Goal: Transaction & Acquisition: Book appointment/travel/reservation

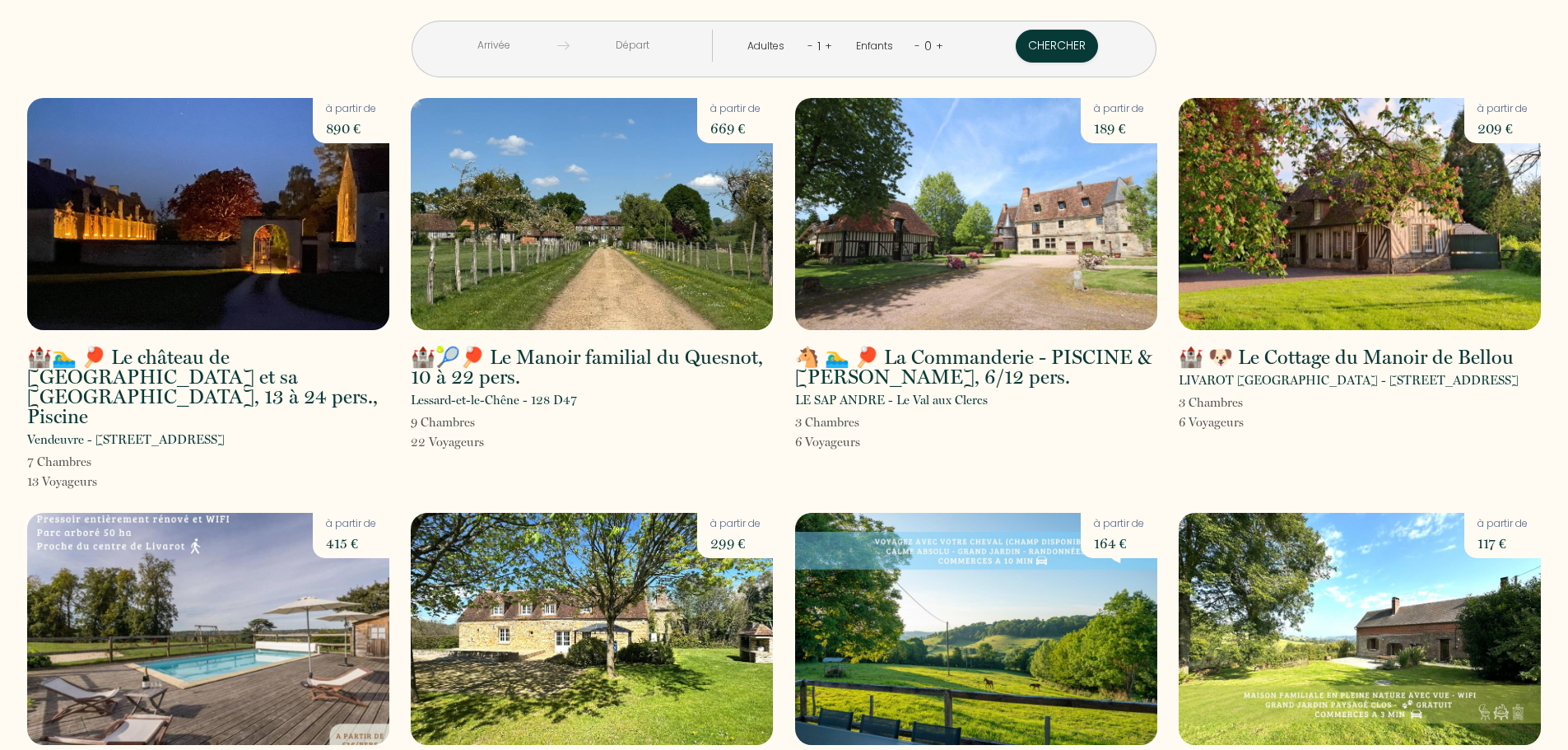
click at [546, 41] on input "text" at bounding box center [493, 45] width 126 height 32
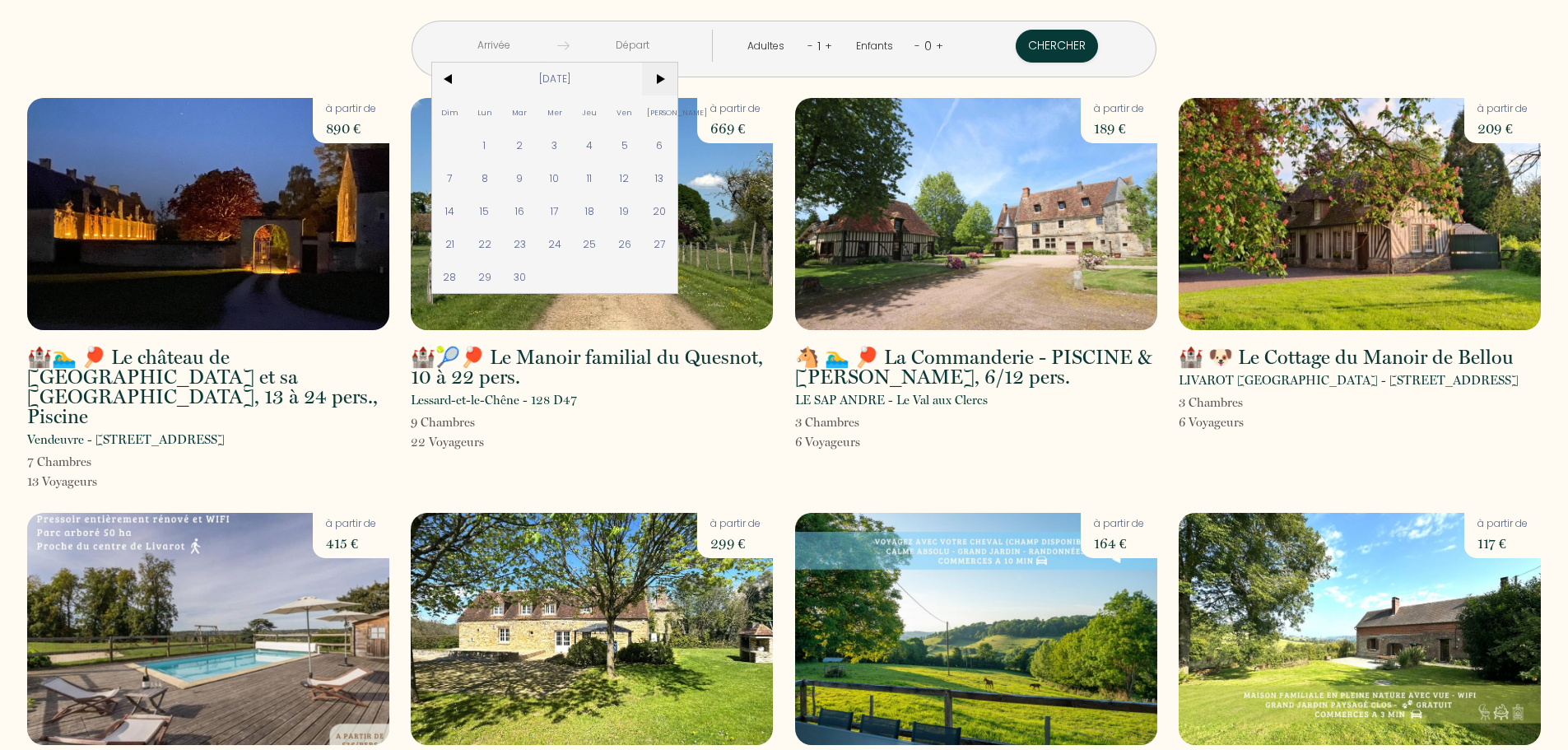
click at [678, 77] on span ">" at bounding box center [660, 79] width 35 height 33
click at [643, 145] on span "5" at bounding box center [625, 145] width 35 height 33
type input "[DATE]"
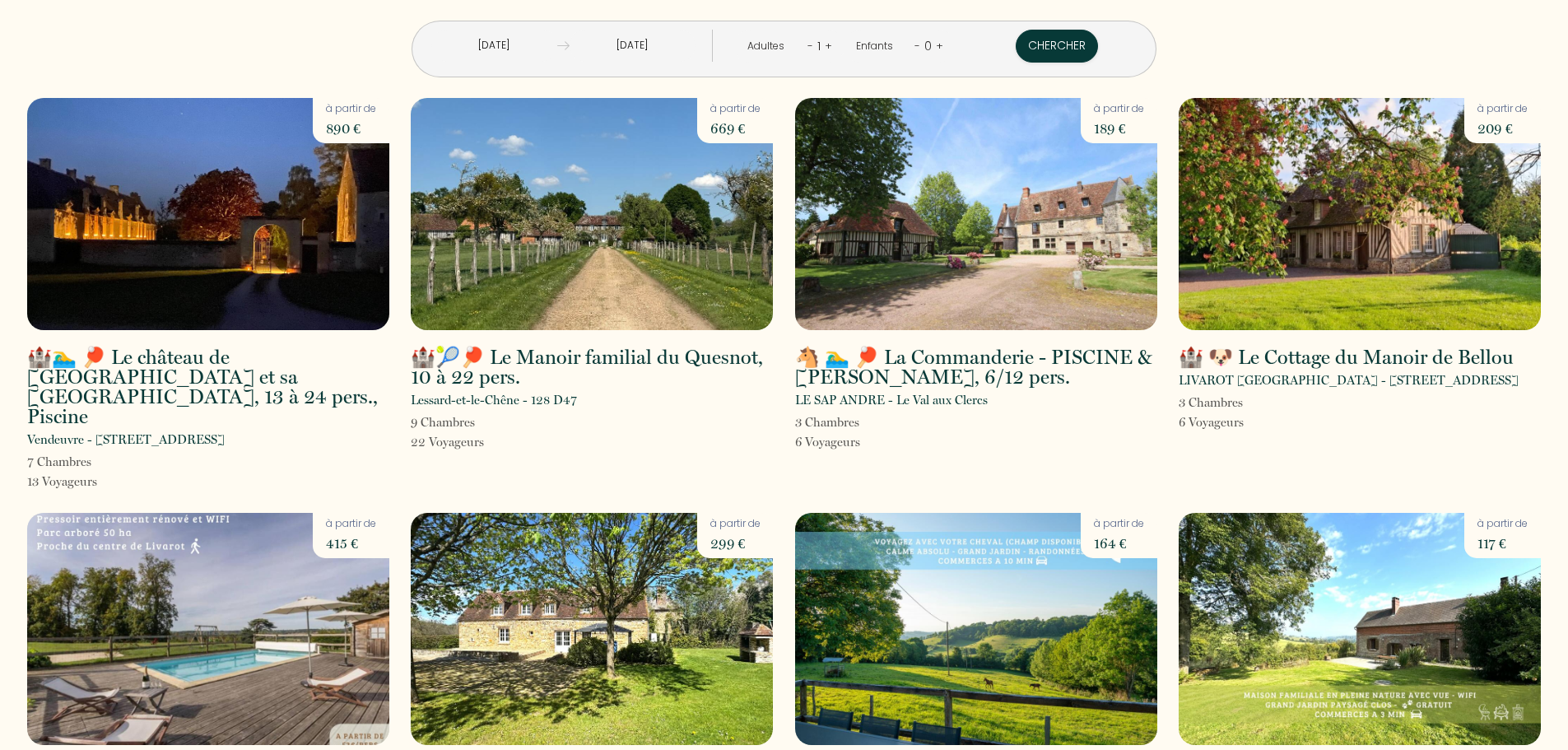
click at [695, 52] on input "[DATE]" at bounding box center [632, 45] width 126 height 32
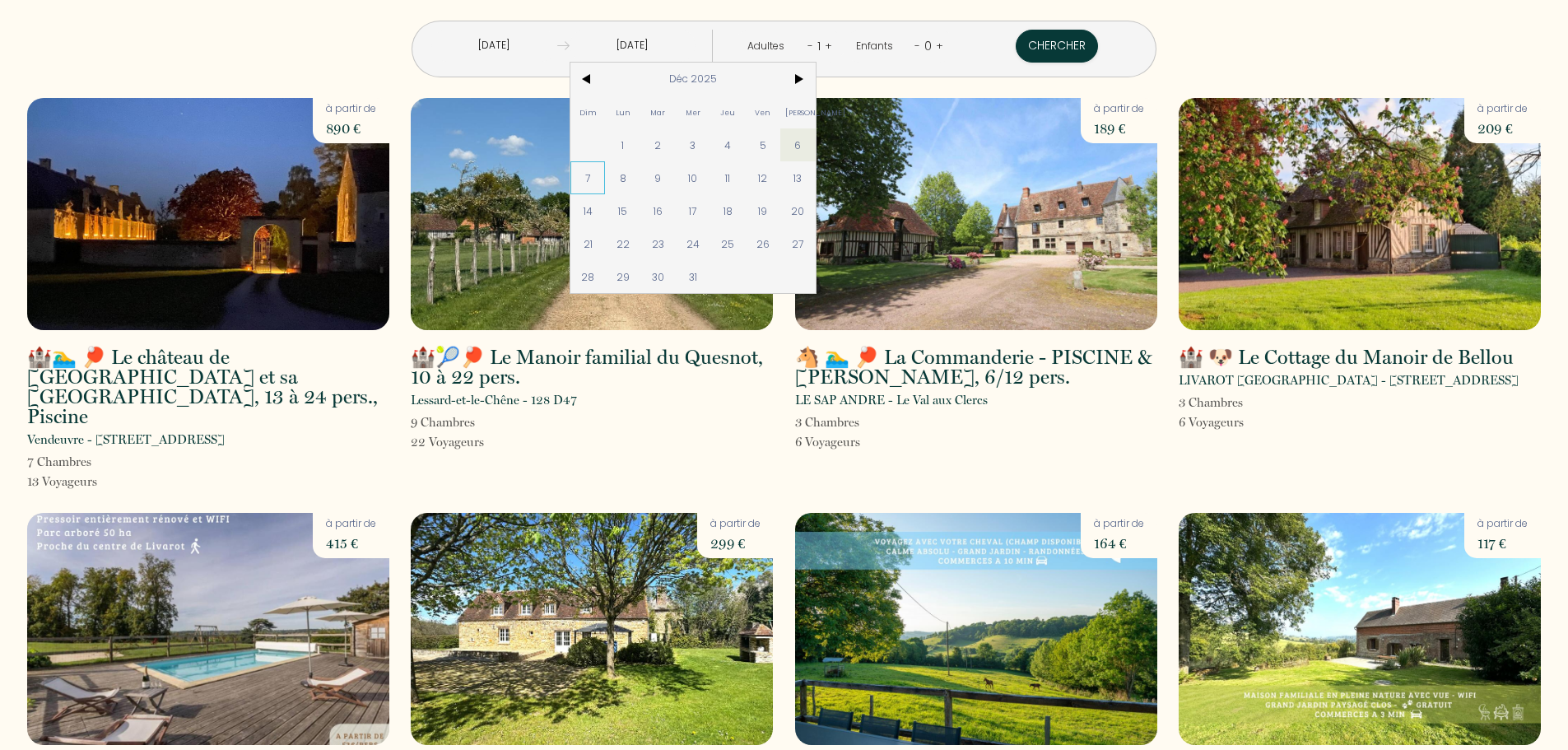
click at [606, 168] on span "7" at bounding box center [588, 178] width 35 height 33
type input "[DATE]"
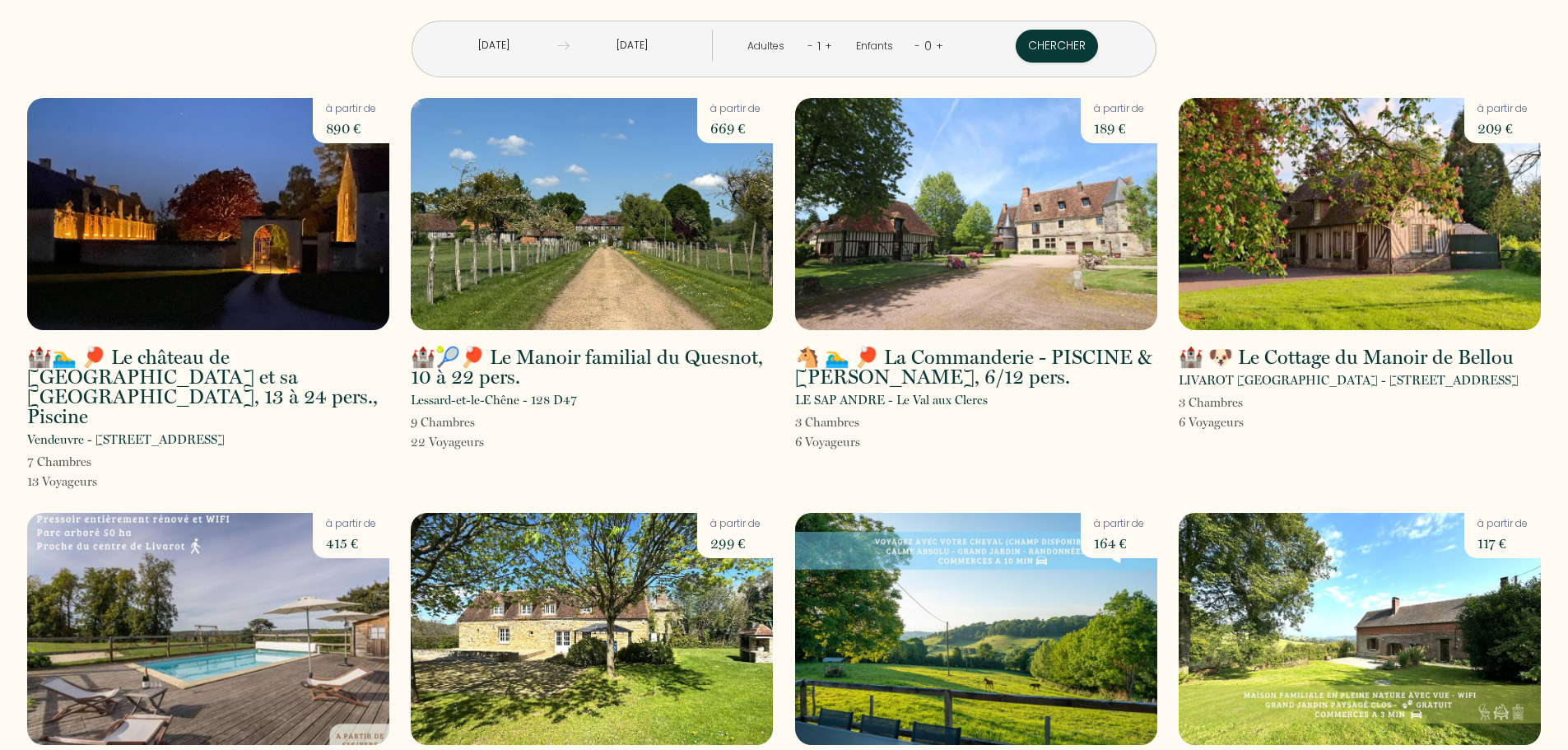
click at [825, 48] on link "+" at bounding box center [829, 46] width 8 height 16
click at [826, 48] on link "+" at bounding box center [830, 46] width 8 height 16
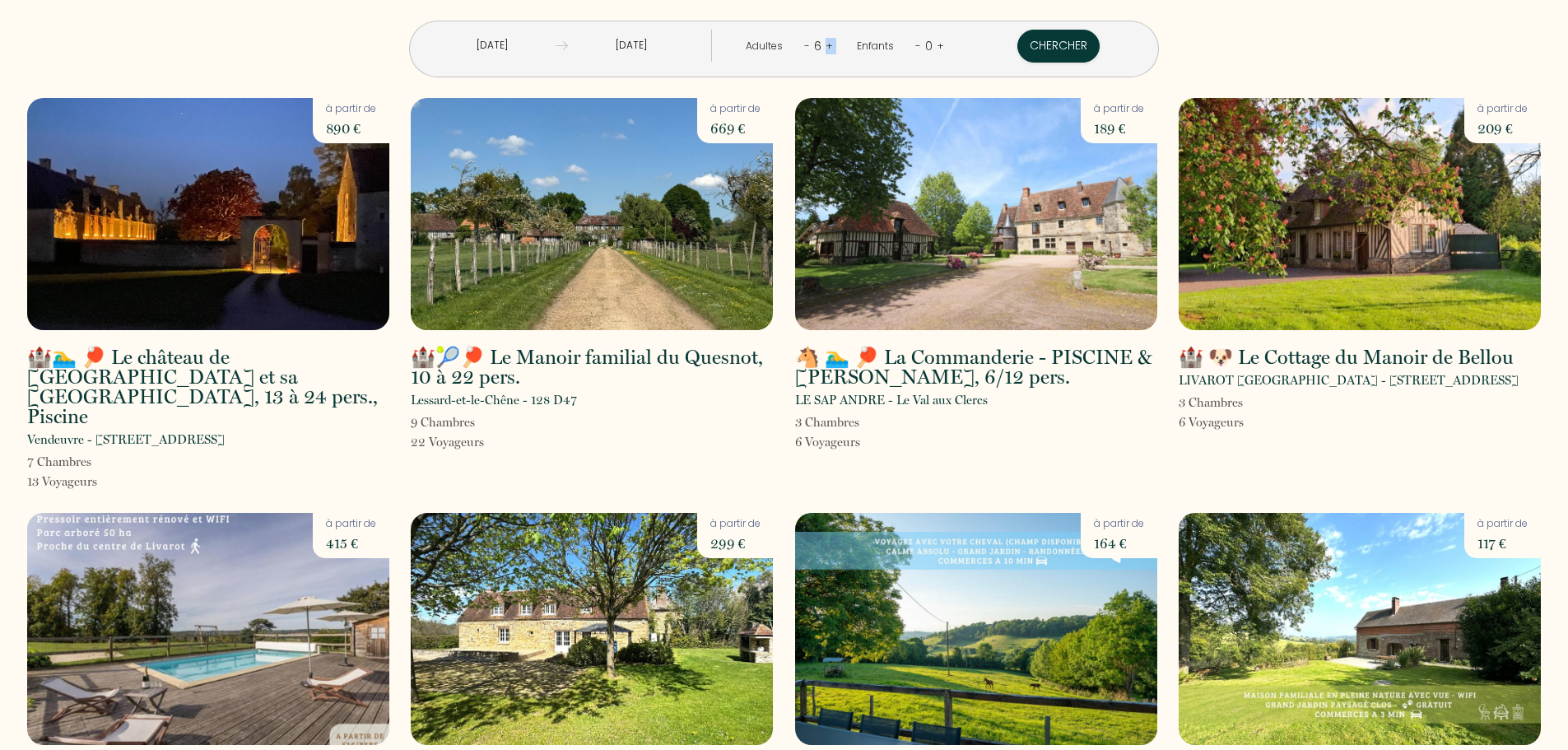
click at [826, 48] on link "+" at bounding box center [830, 46] width 8 height 16
click at [825, 48] on link "+" at bounding box center [829, 46] width 8 height 16
click at [826, 48] on link "+" at bounding box center [830, 46] width 8 height 16
click at [827, 48] on link "+" at bounding box center [831, 46] width 8 height 16
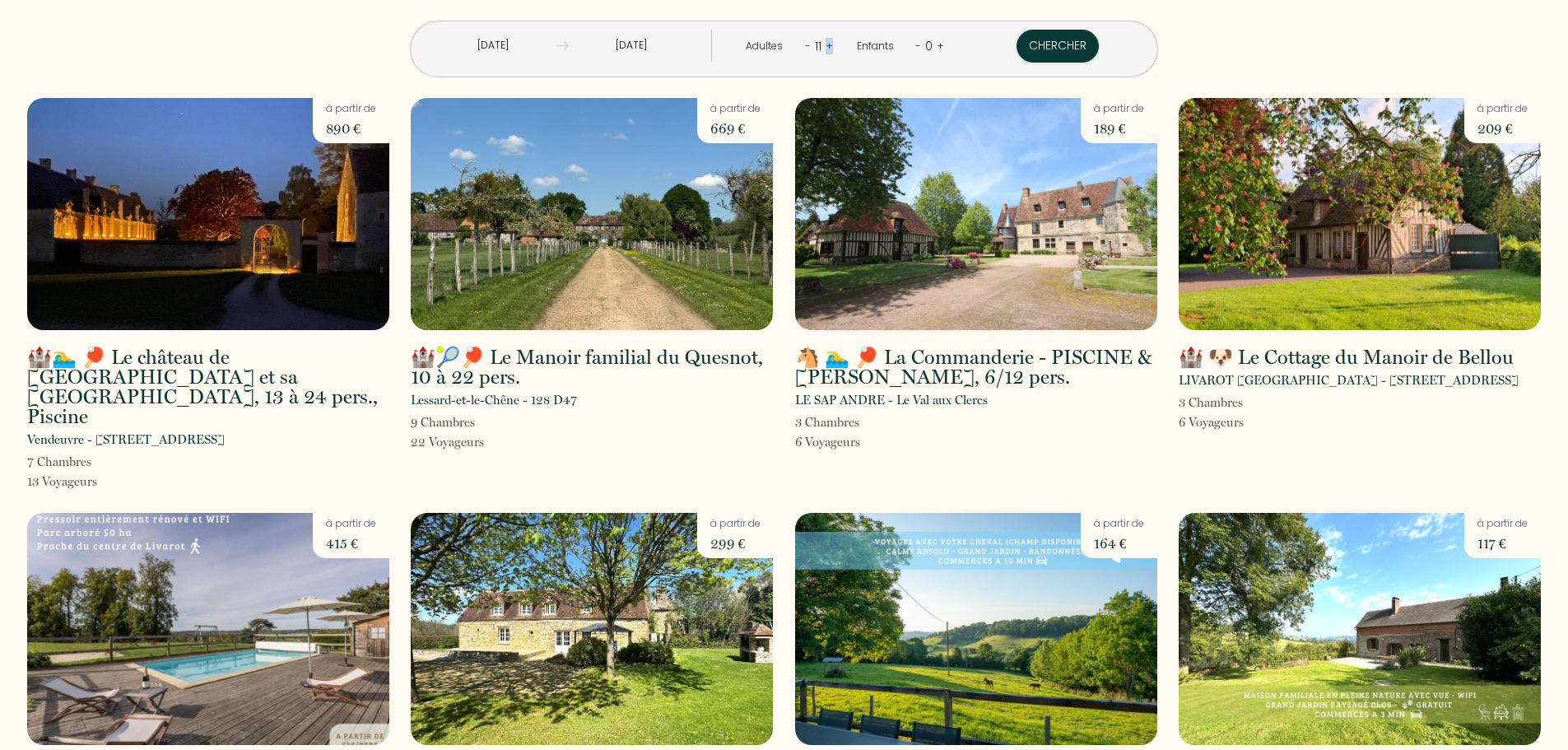
click at [826, 48] on link "+" at bounding box center [830, 46] width 8 height 16
click at [1018, 45] on button "Chercher" at bounding box center [1059, 46] width 82 height 33
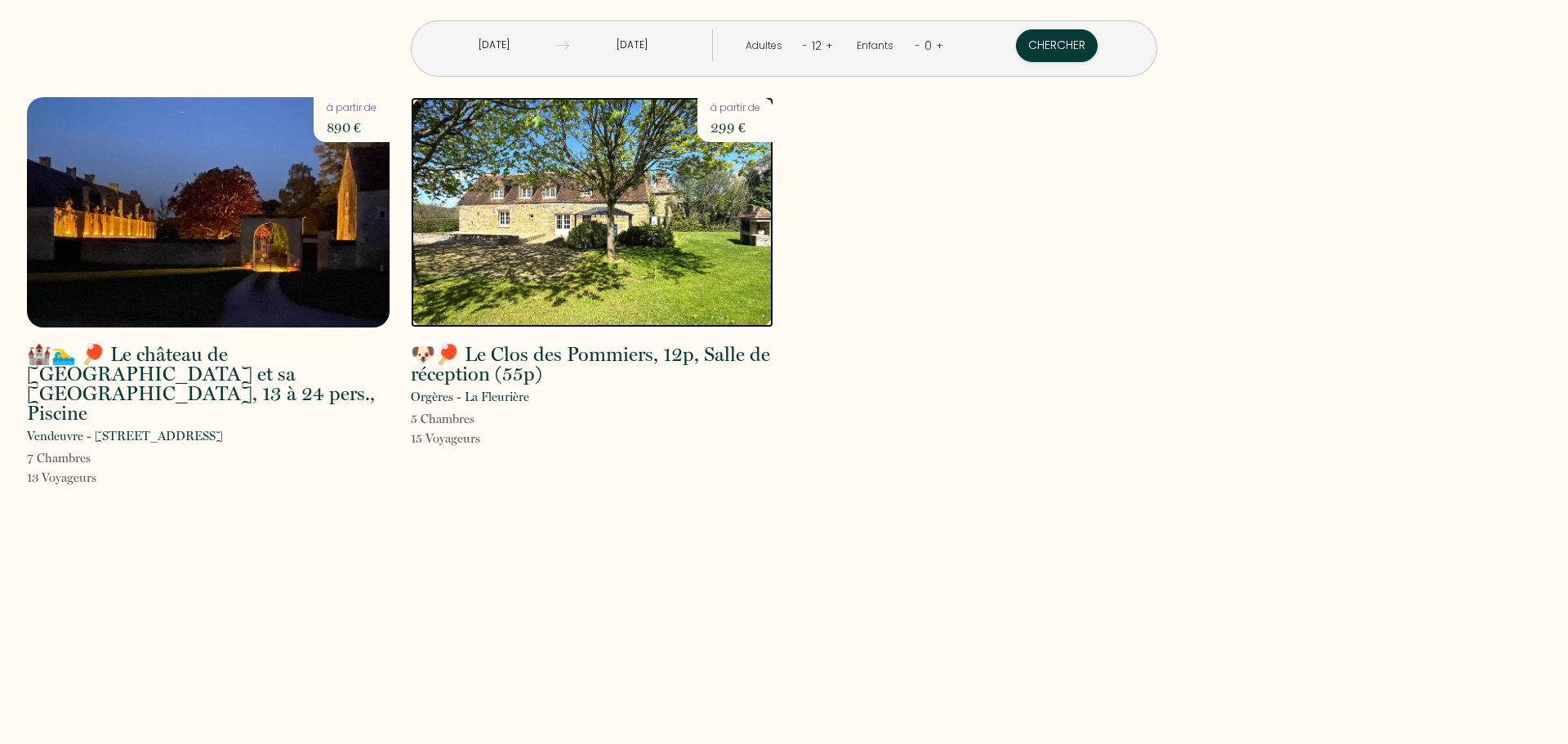
click at [687, 301] on img at bounding box center [592, 212] width 363 height 230
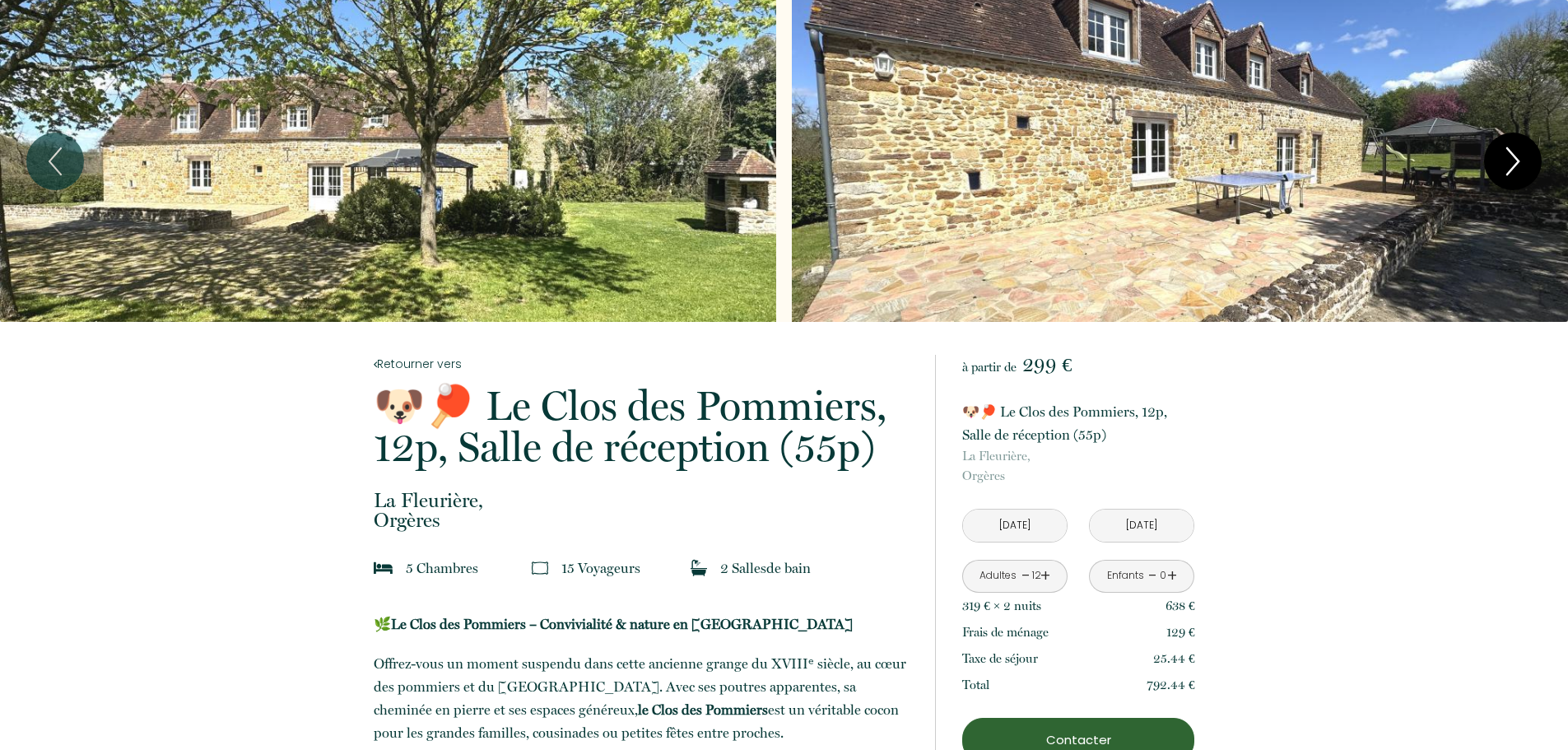
click at [1513, 152] on icon "Next" at bounding box center [1512, 161] width 34 height 50
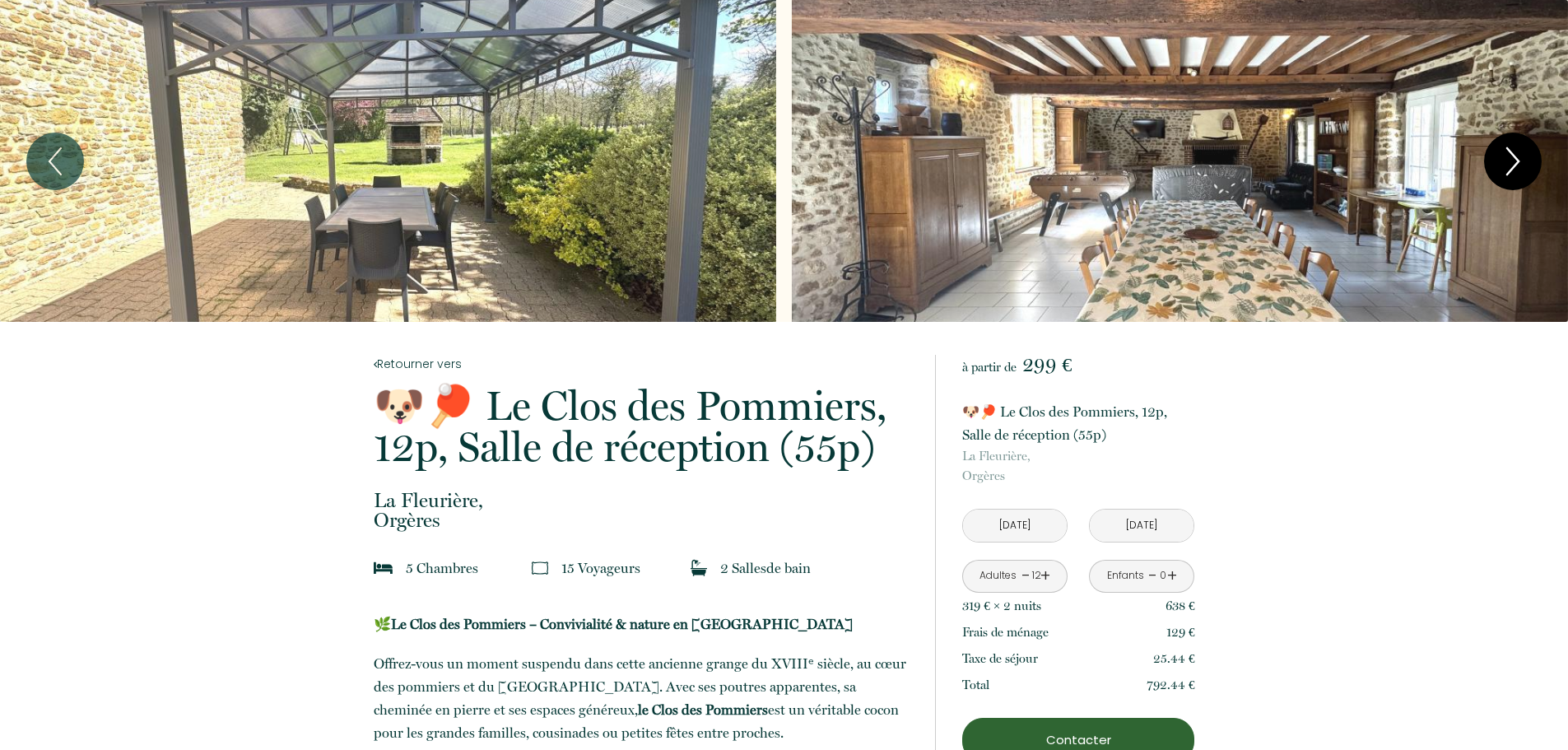
click at [1513, 152] on icon "Next" at bounding box center [1512, 161] width 34 height 50
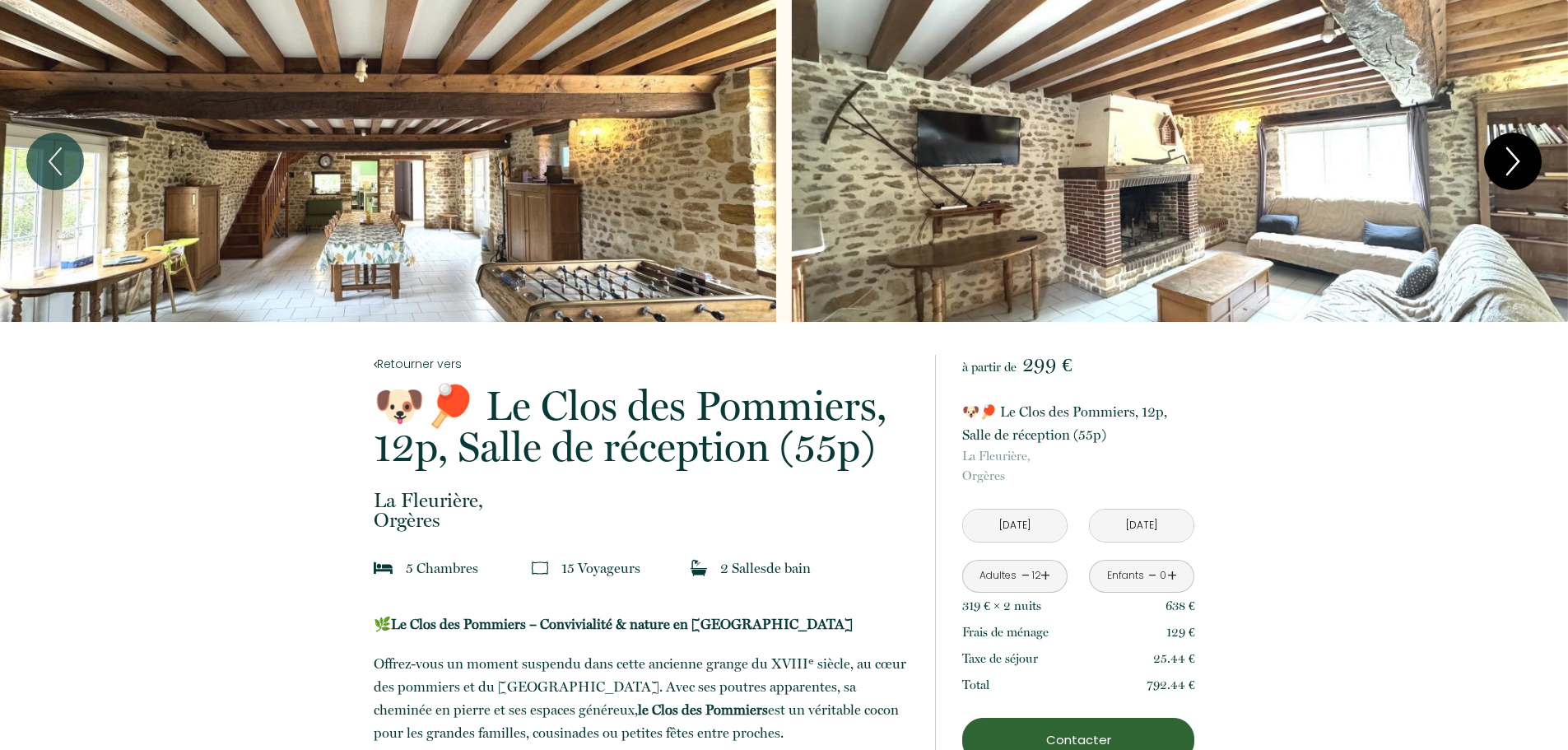
click at [1513, 152] on icon "Next" at bounding box center [1512, 161] width 34 height 50
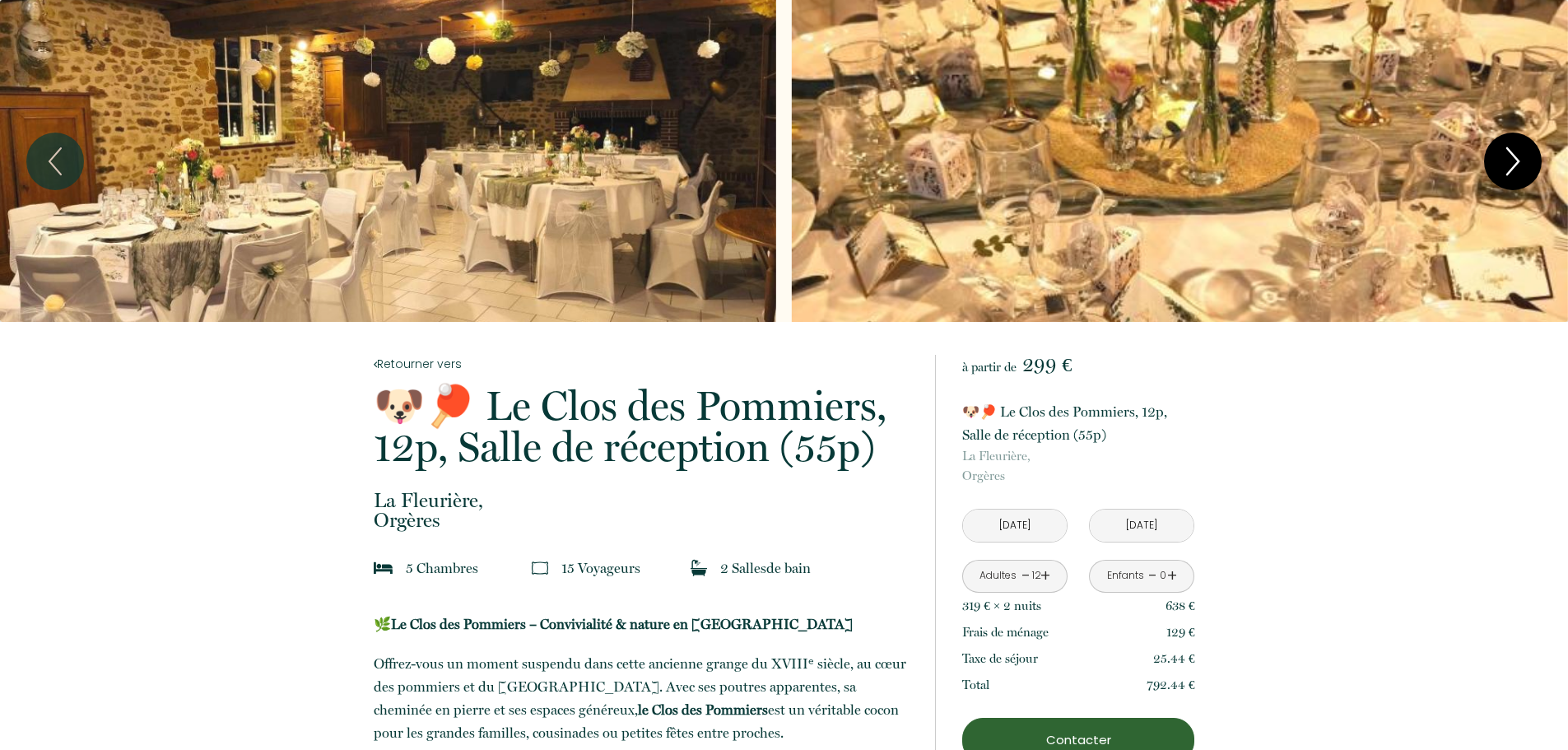
click at [1513, 152] on icon "Next" at bounding box center [1512, 161] width 34 height 50
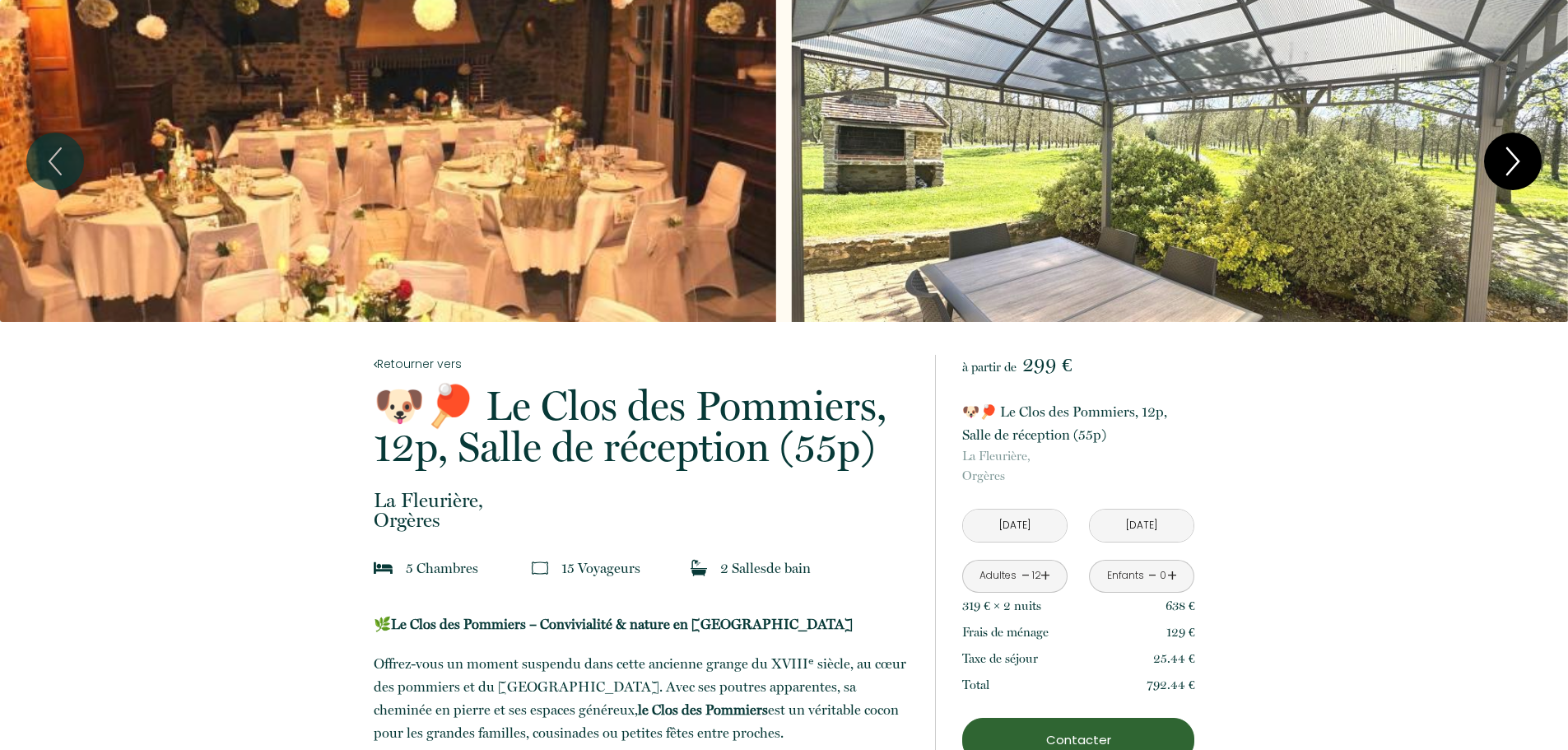
click at [1513, 152] on icon "Next" at bounding box center [1512, 161] width 34 height 50
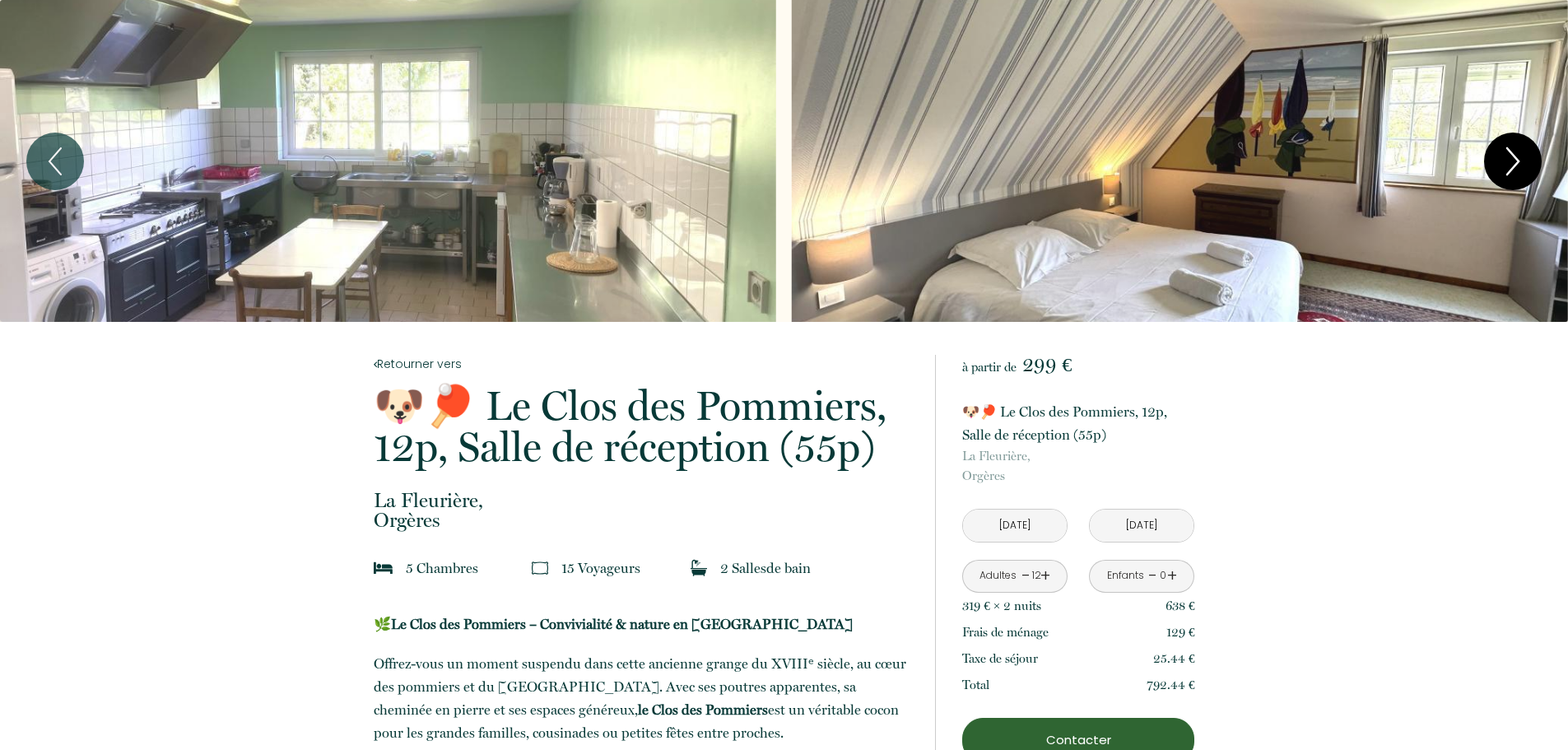
click at [1513, 152] on icon "Next" at bounding box center [1512, 161] width 34 height 50
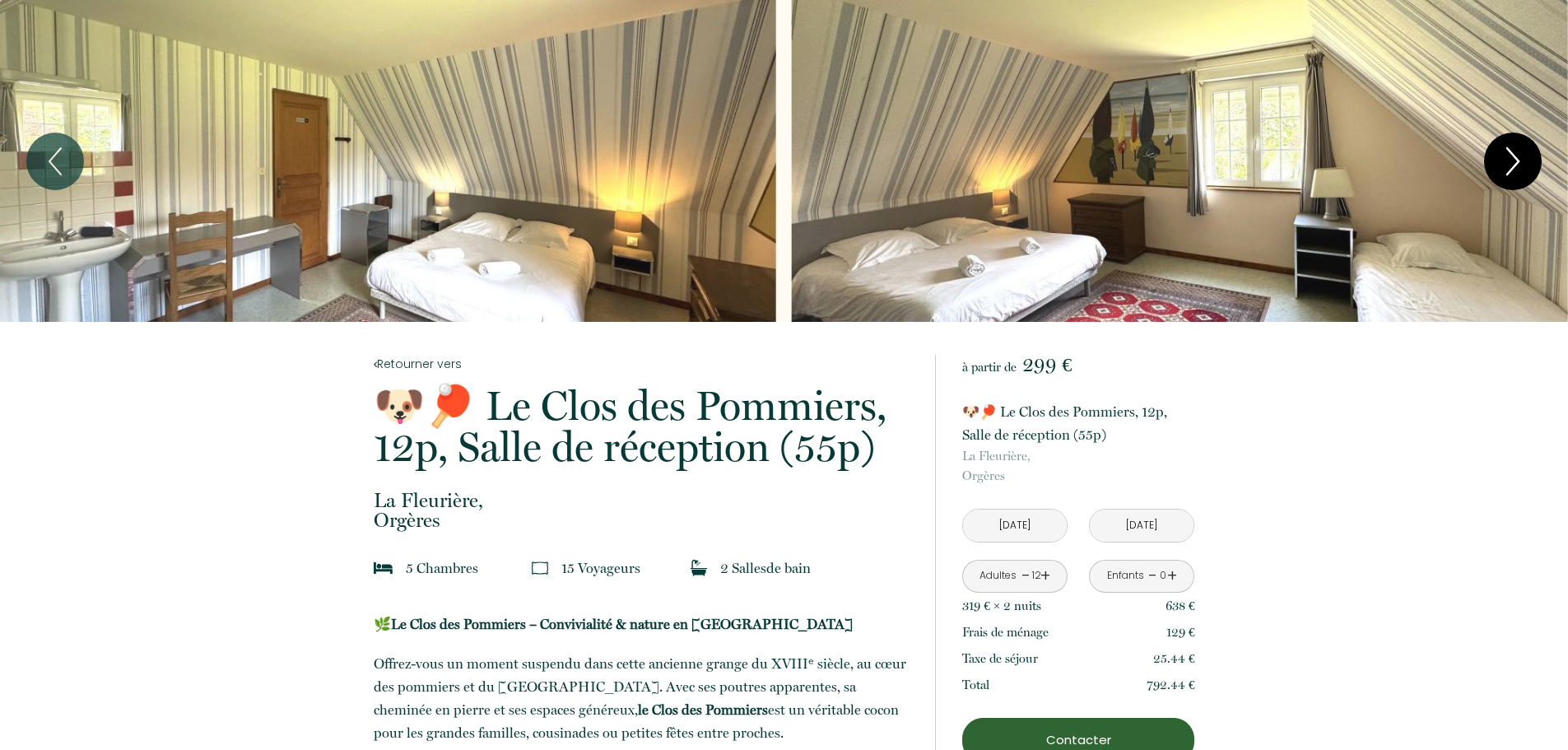
click at [1513, 152] on icon "Next" at bounding box center [1512, 161] width 34 height 50
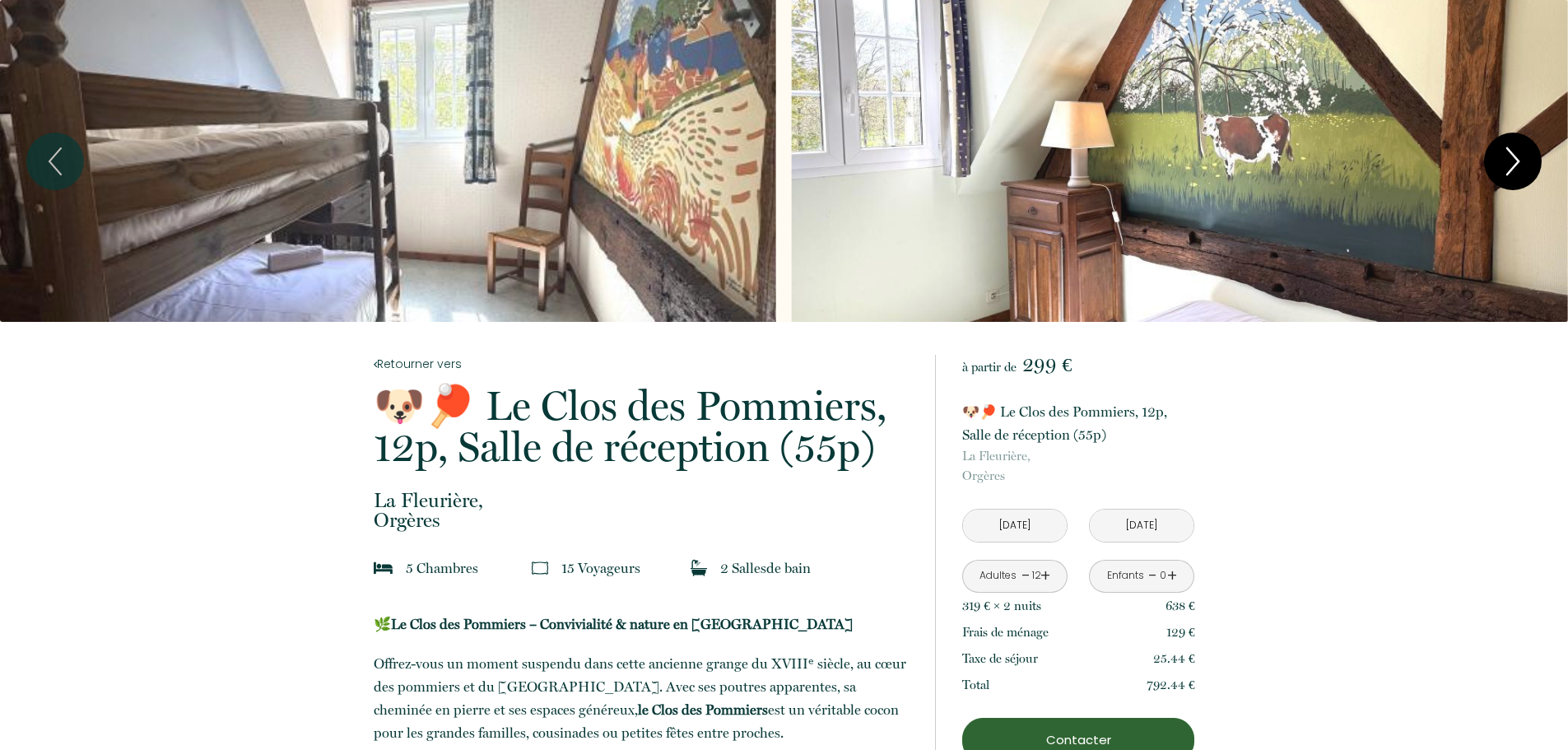
click at [1513, 152] on icon "Next" at bounding box center [1512, 161] width 34 height 50
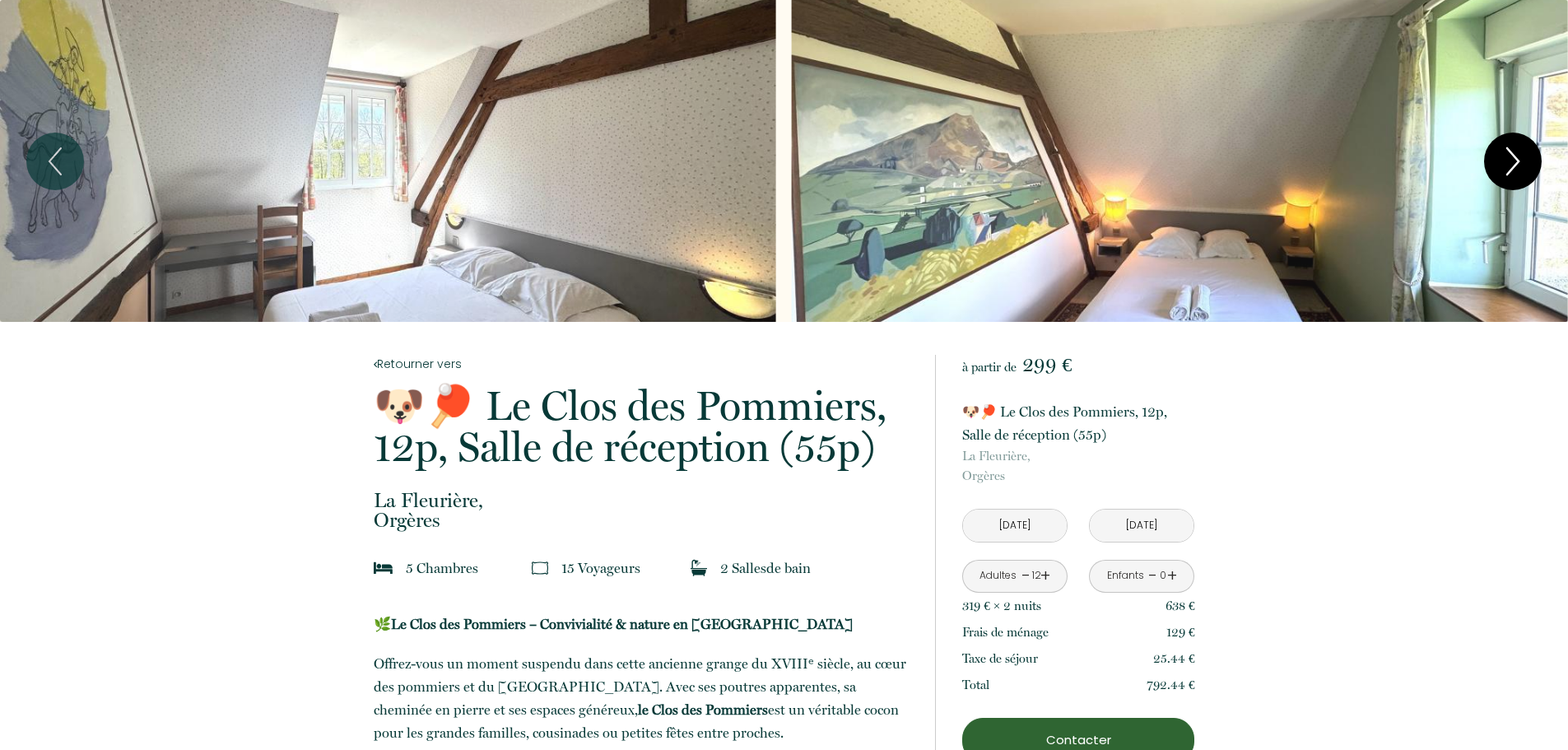
click at [1513, 152] on icon "Next" at bounding box center [1512, 161] width 34 height 50
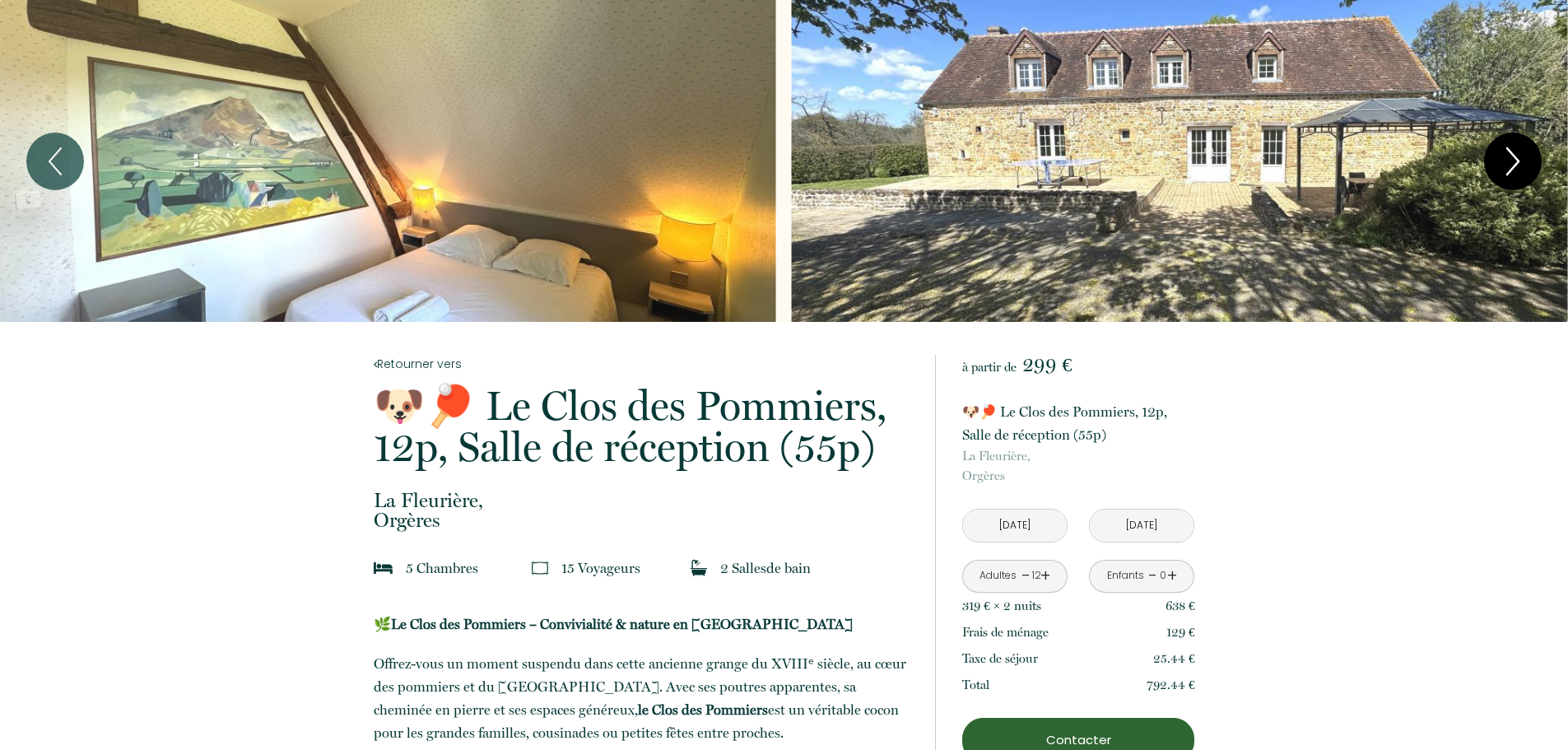
click at [1513, 152] on icon "Next" at bounding box center [1512, 161] width 34 height 50
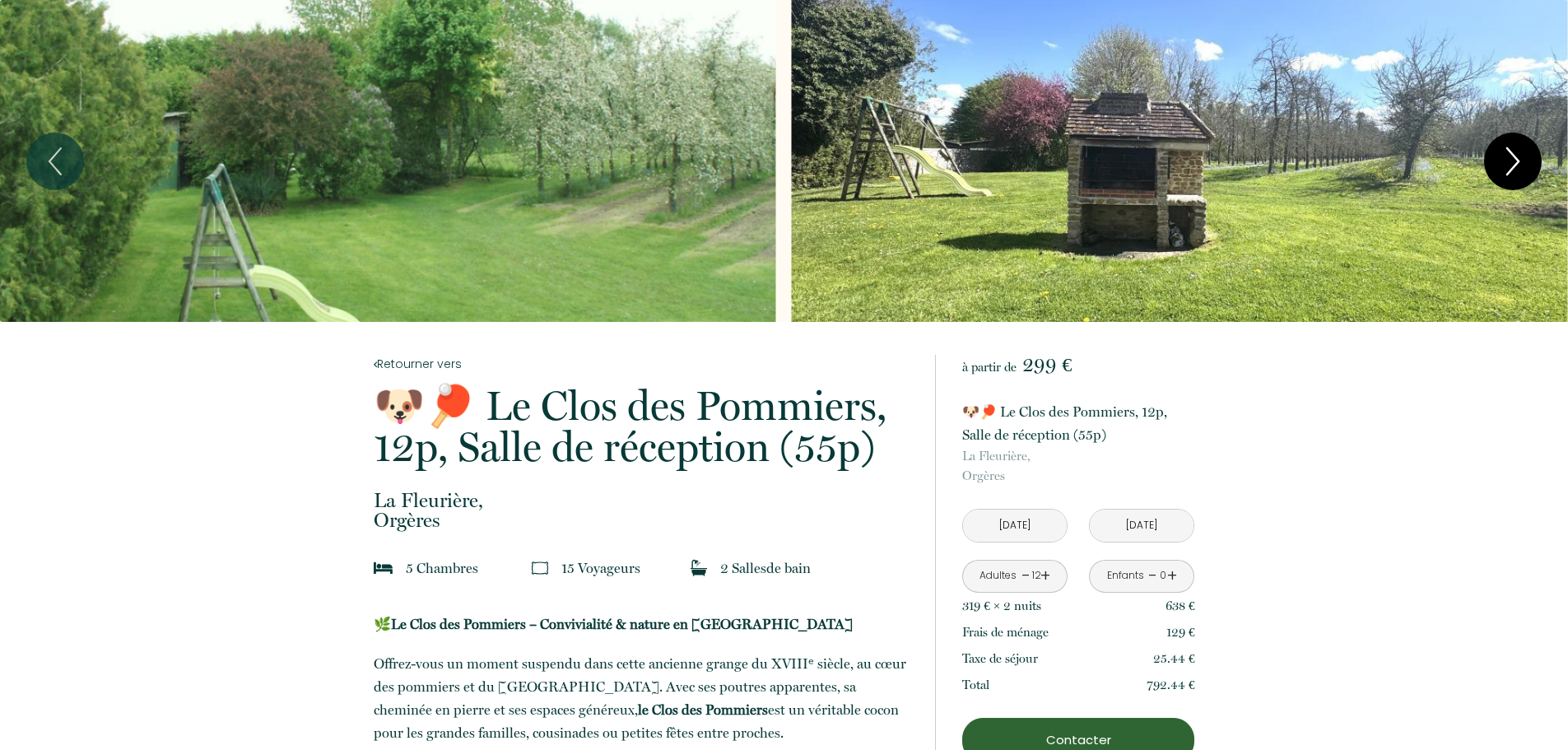
click at [1513, 152] on icon "Next" at bounding box center [1512, 161] width 34 height 50
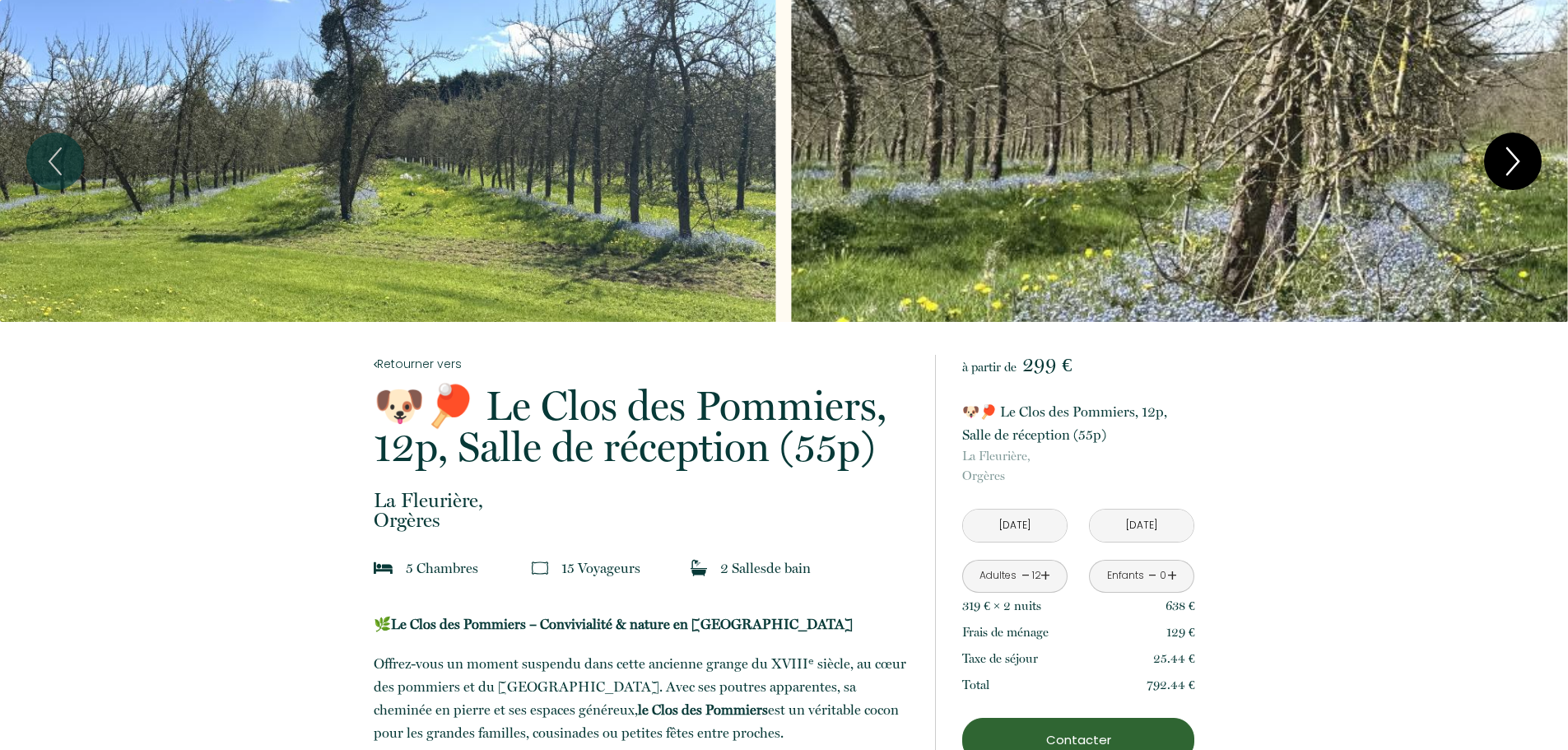
click at [1513, 152] on icon "Next" at bounding box center [1512, 161] width 34 height 50
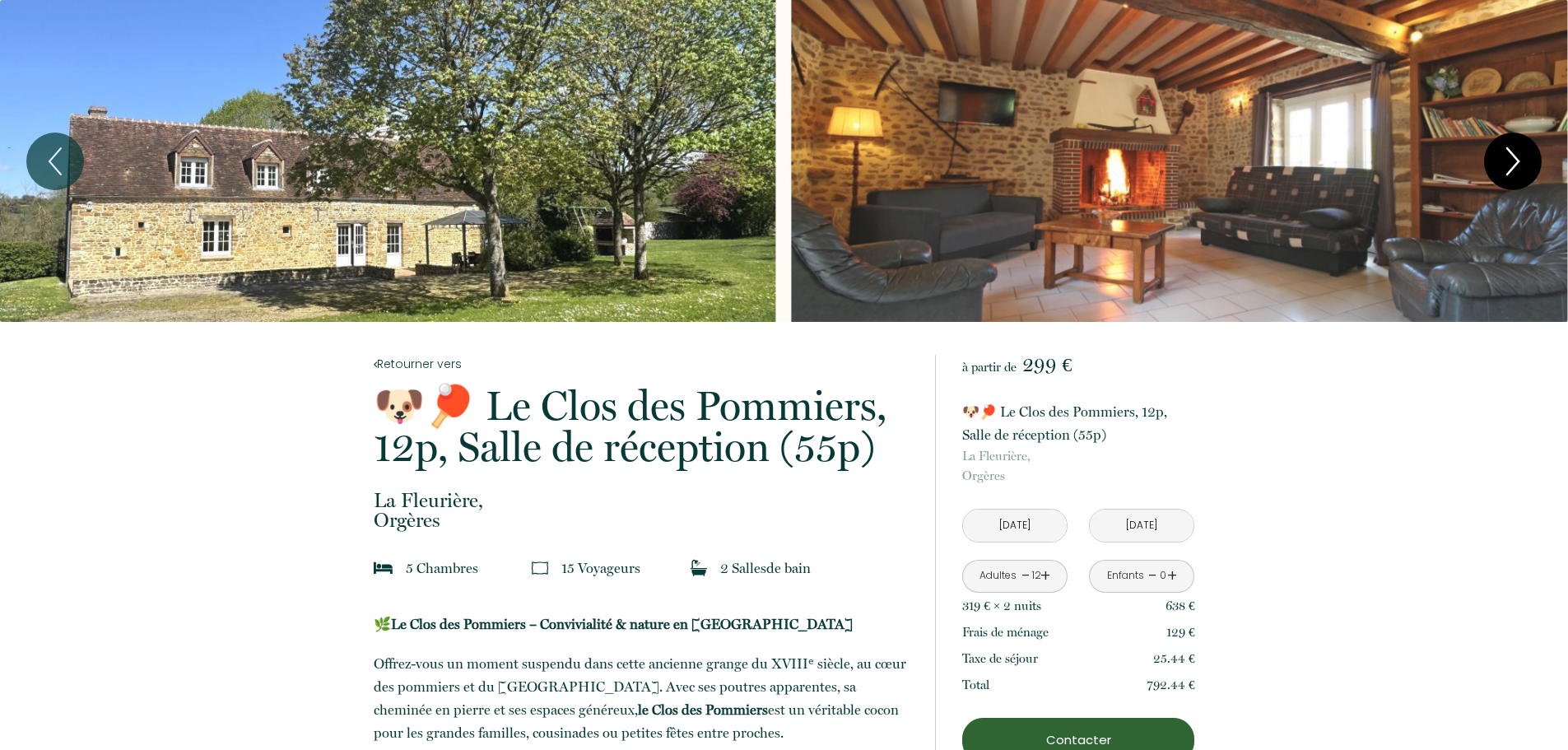
click at [1513, 152] on icon "Next" at bounding box center [1512, 161] width 34 height 50
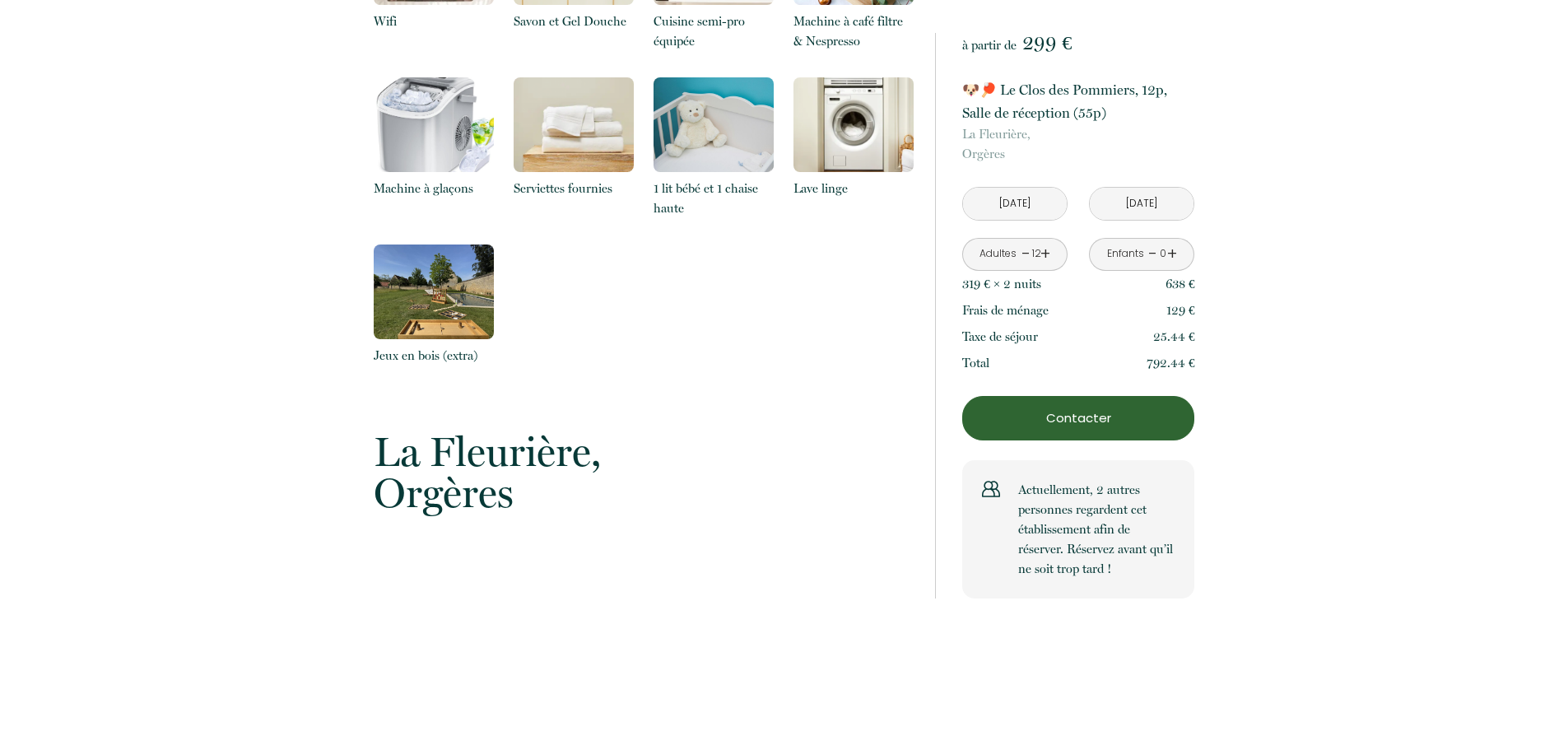
scroll to position [3953, 0]
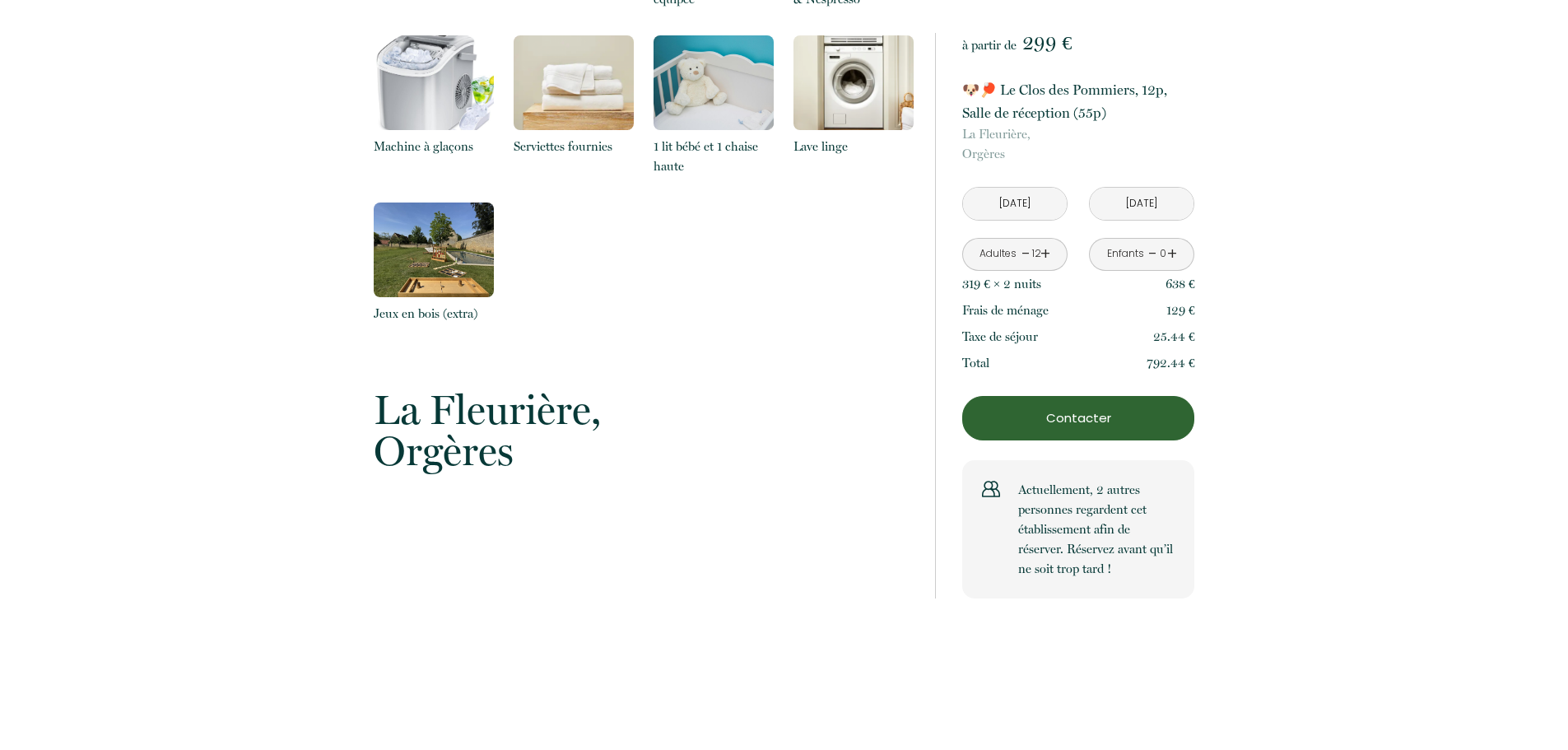
drag, startPoint x: 526, startPoint y: 336, endPoint x: 354, endPoint y: 299, distance: 175.9
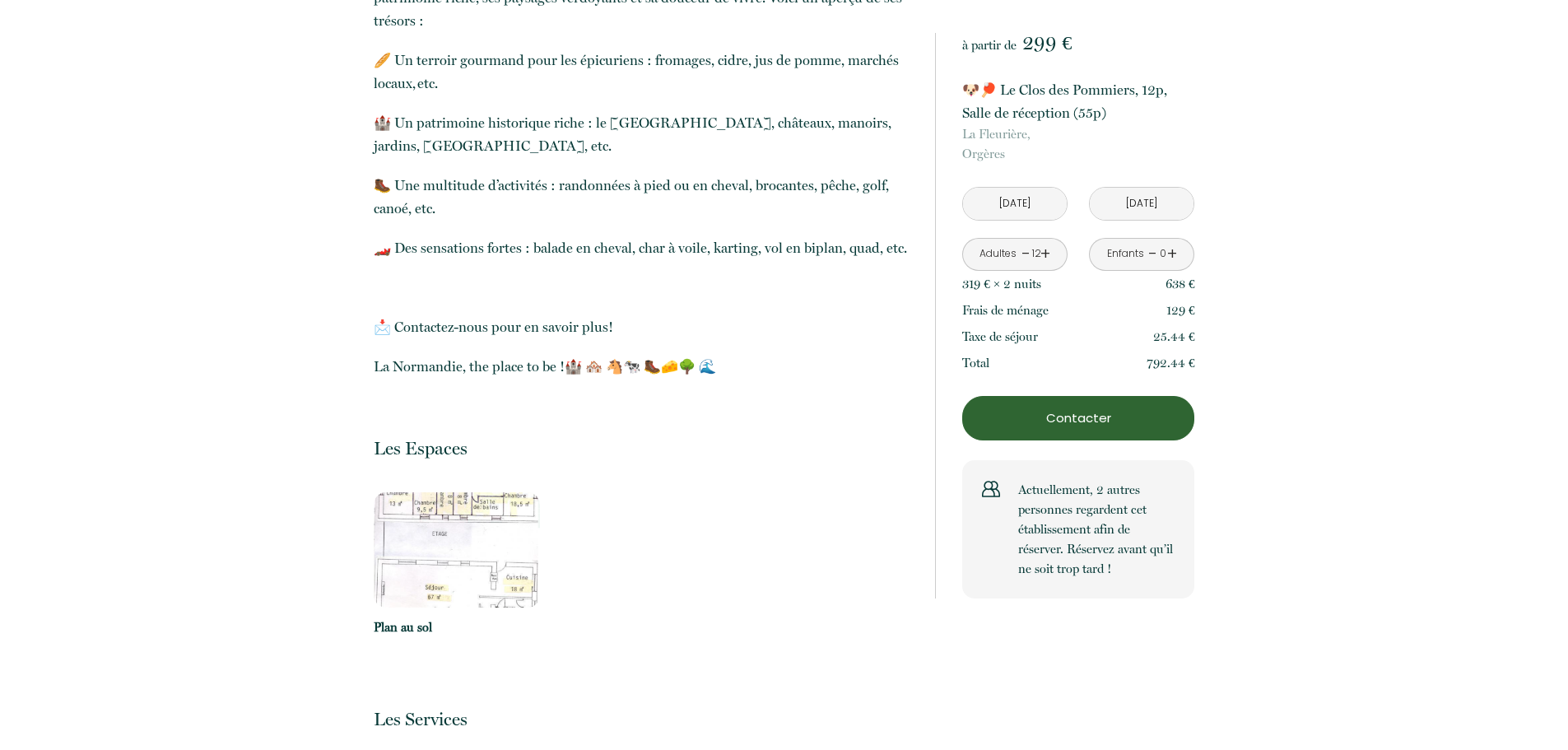
scroll to position [3062, 0]
click at [459, 494] on img at bounding box center [456, 552] width 167 height 115
click at [385, 619] on p "Plan au sol" at bounding box center [456, 629] width 167 height 20
click at [442, 494] on img at bounding box center [456, 552] width 167 height 115
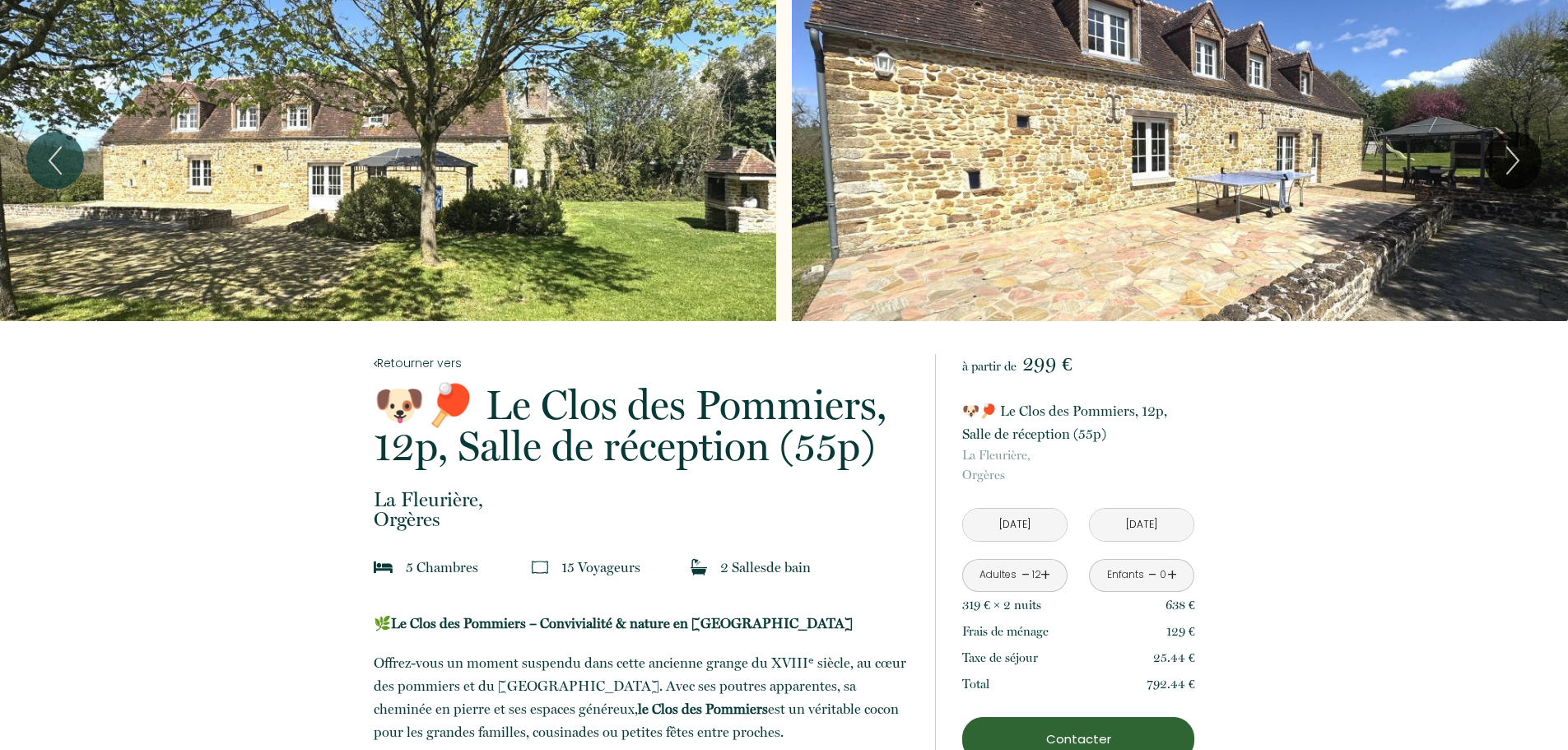
scroll to position [0, 0]
click at [1045, 573] on link "+" at bounding box center [1045, 576] width 10 height 25
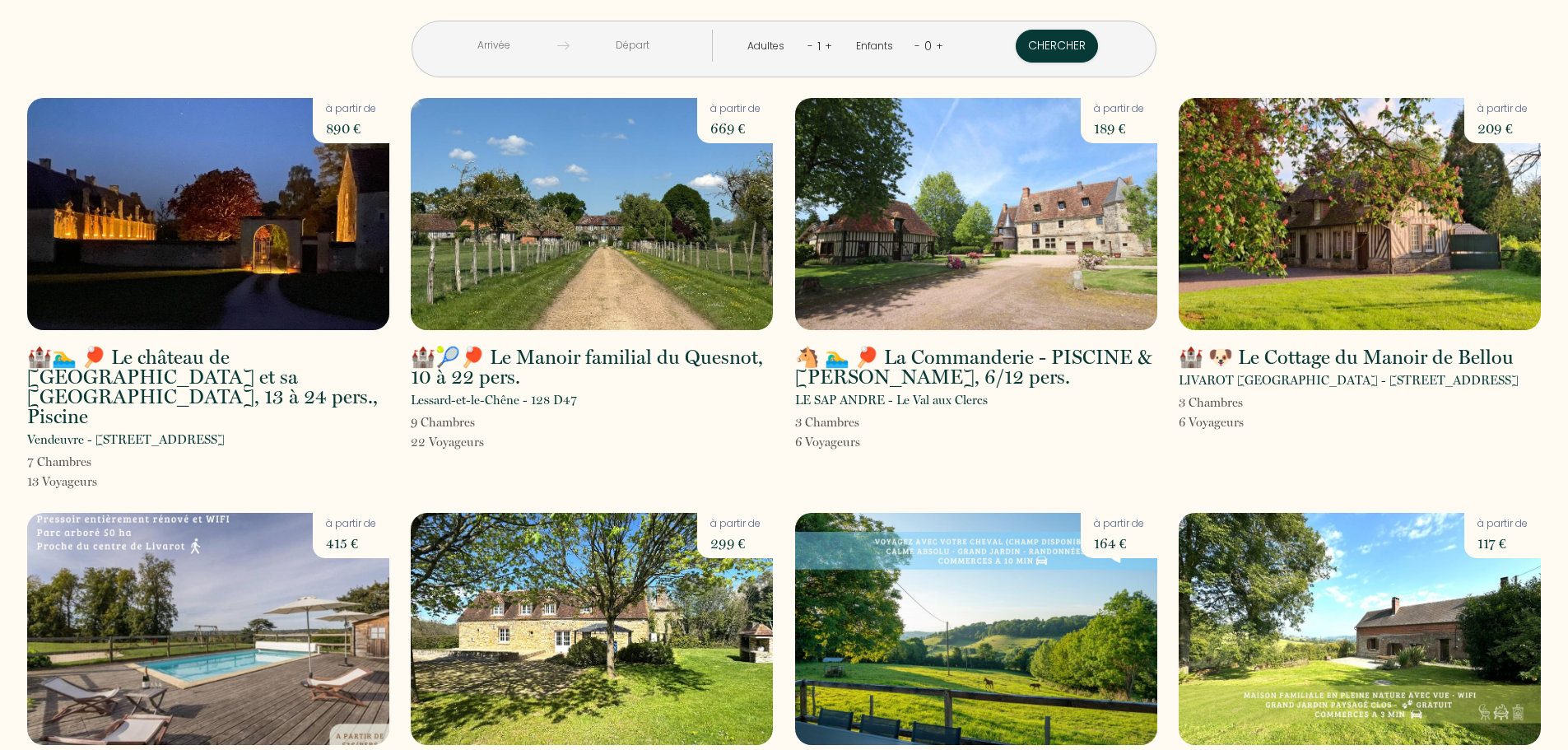
click at [533, 44] on input "text" at bounding box center [493, 45] width 126 height 32
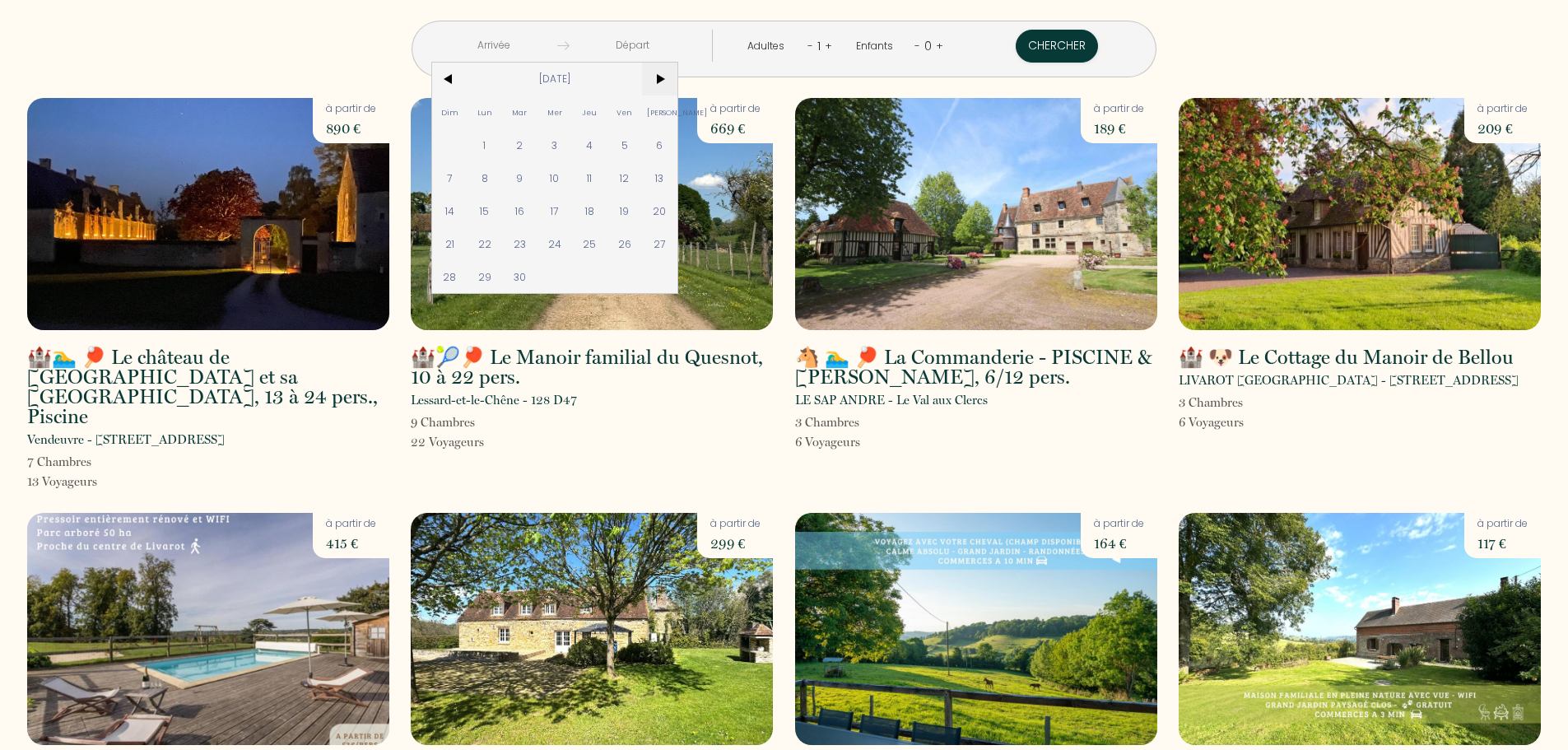
click at [678, 76] on span ">" at bounding box center [660, 79] width 35 height 33
click at [643, 142] on span "5" at bounding box center [625, 145] width 35 height 33
type input "[DATE]"
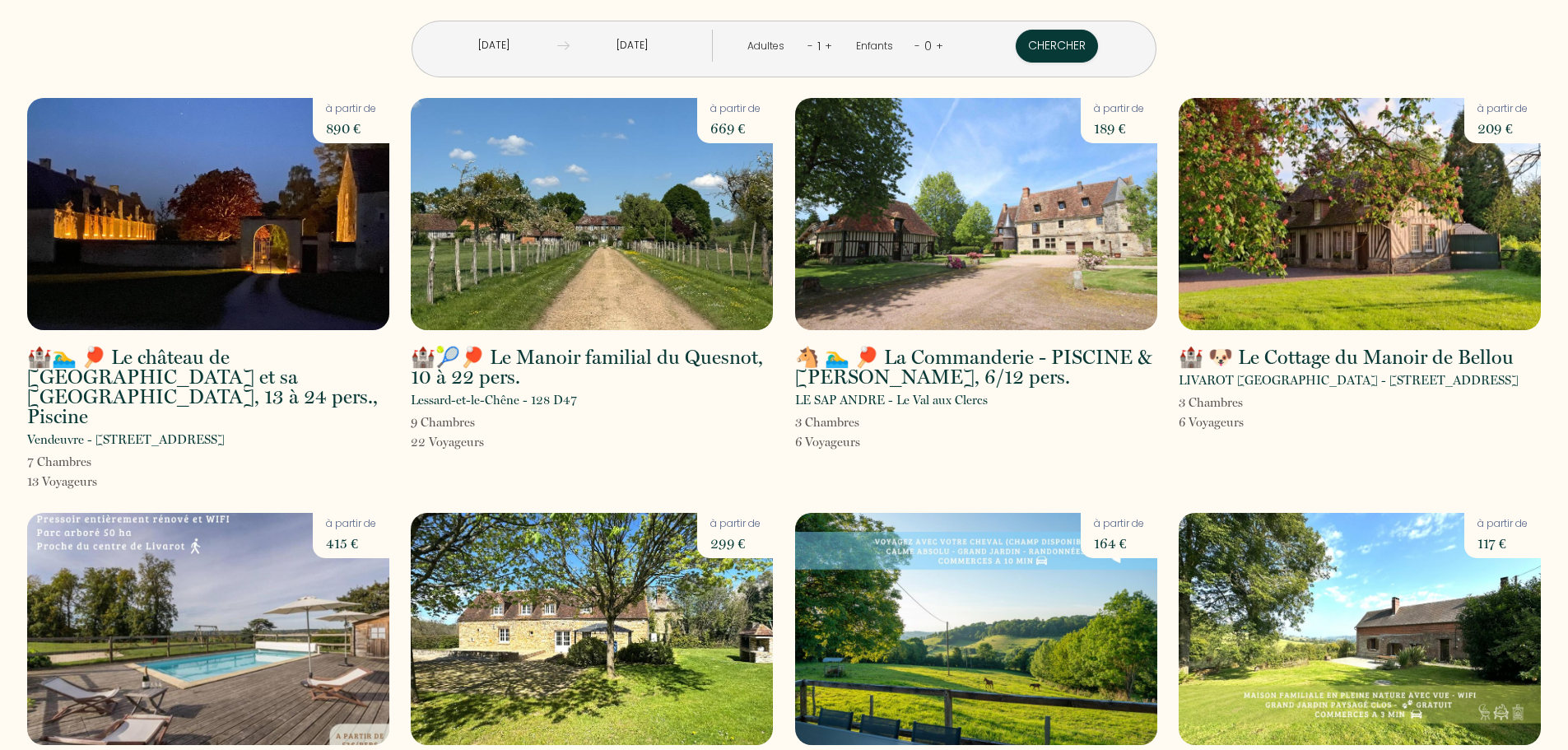
click at [695, 48] on input "[DATE]" at bounding box center [632, 45] width 126 height 32
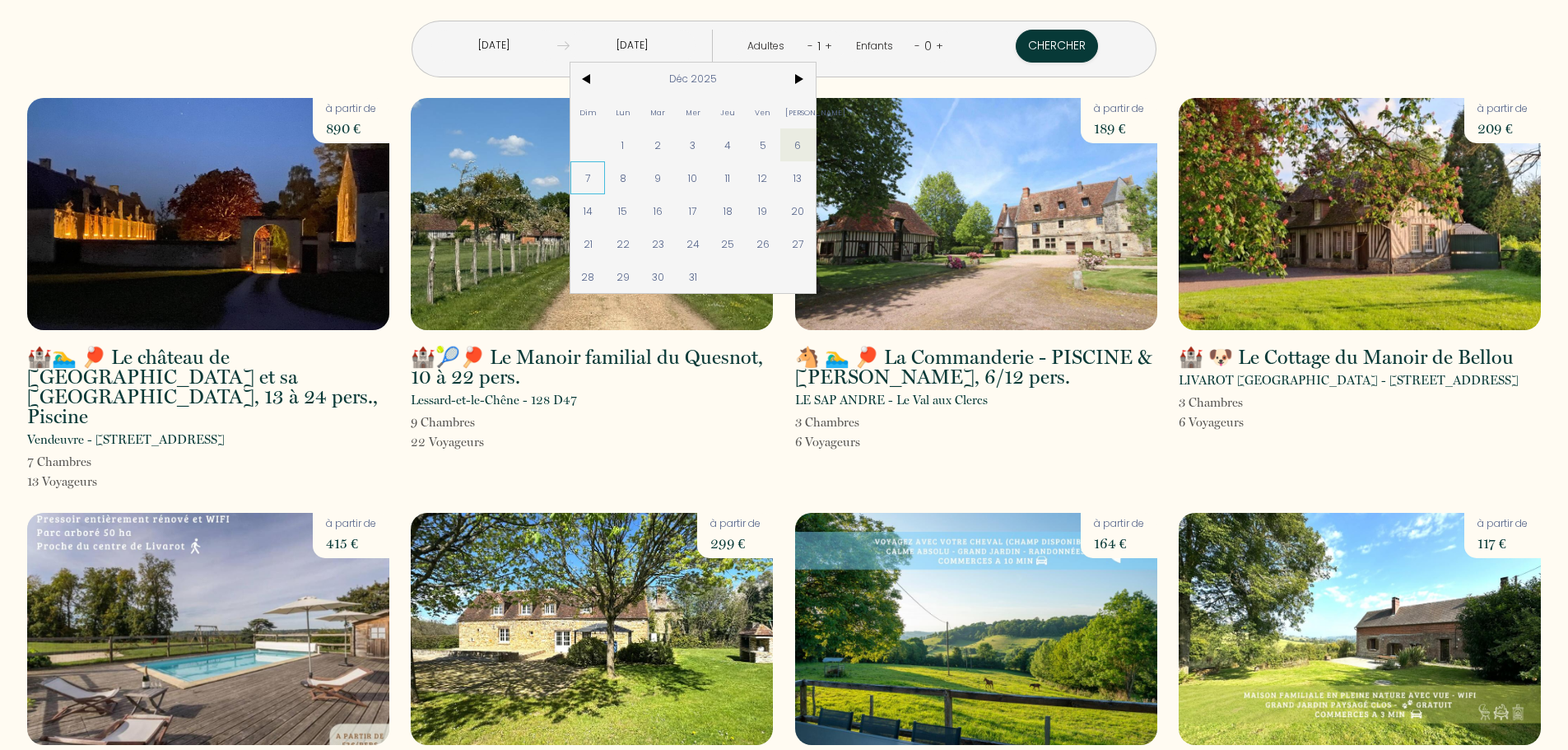
click at [606, 173] on span "7" at bounding box center [588, 178] width 35 height 33
type input "[DATE]"
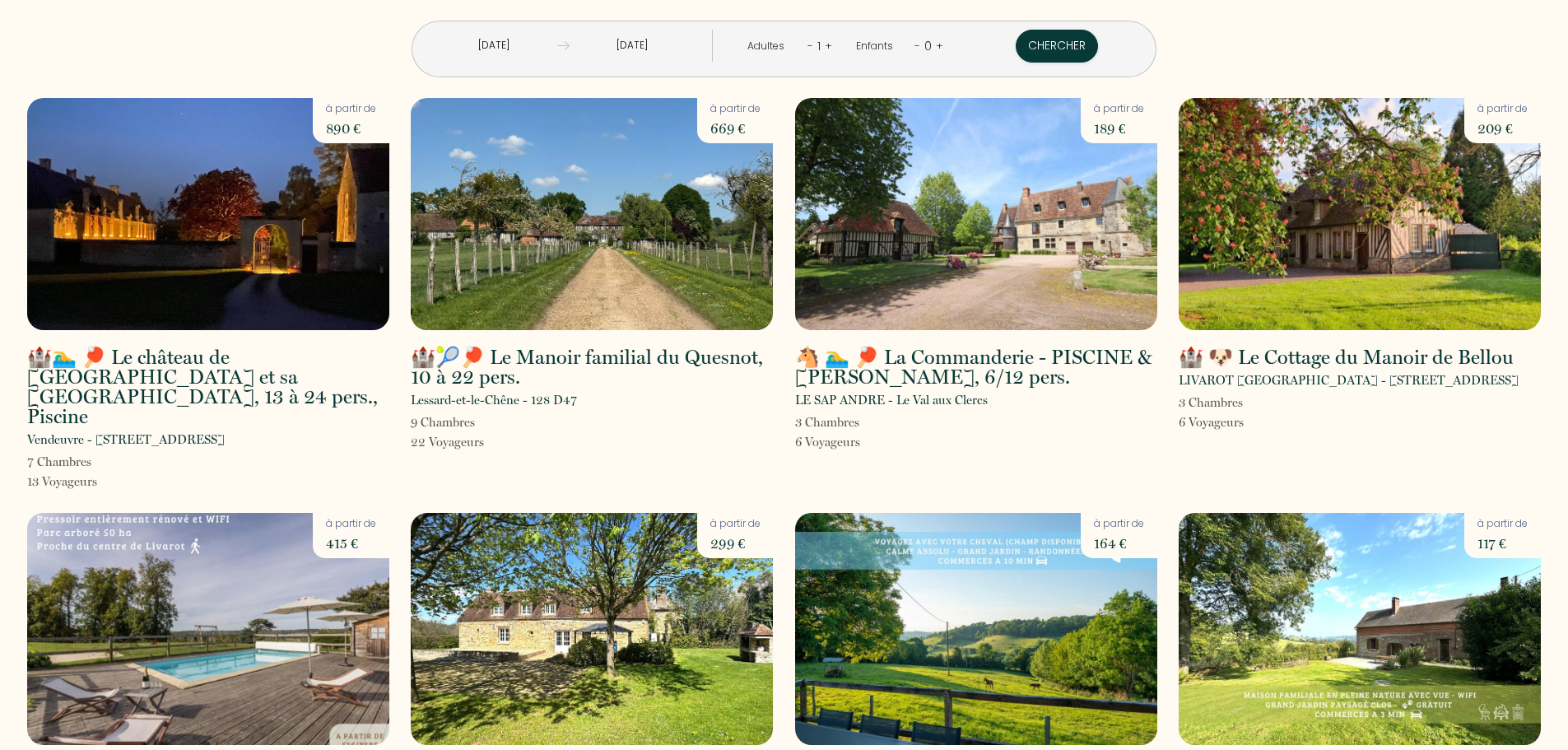
click at [825, 46] on link "+" at bounding box center [829, 46] width 8 height 16
click at [826, 46] on link "+" at bounding box center [830, 46] width 8 height 16
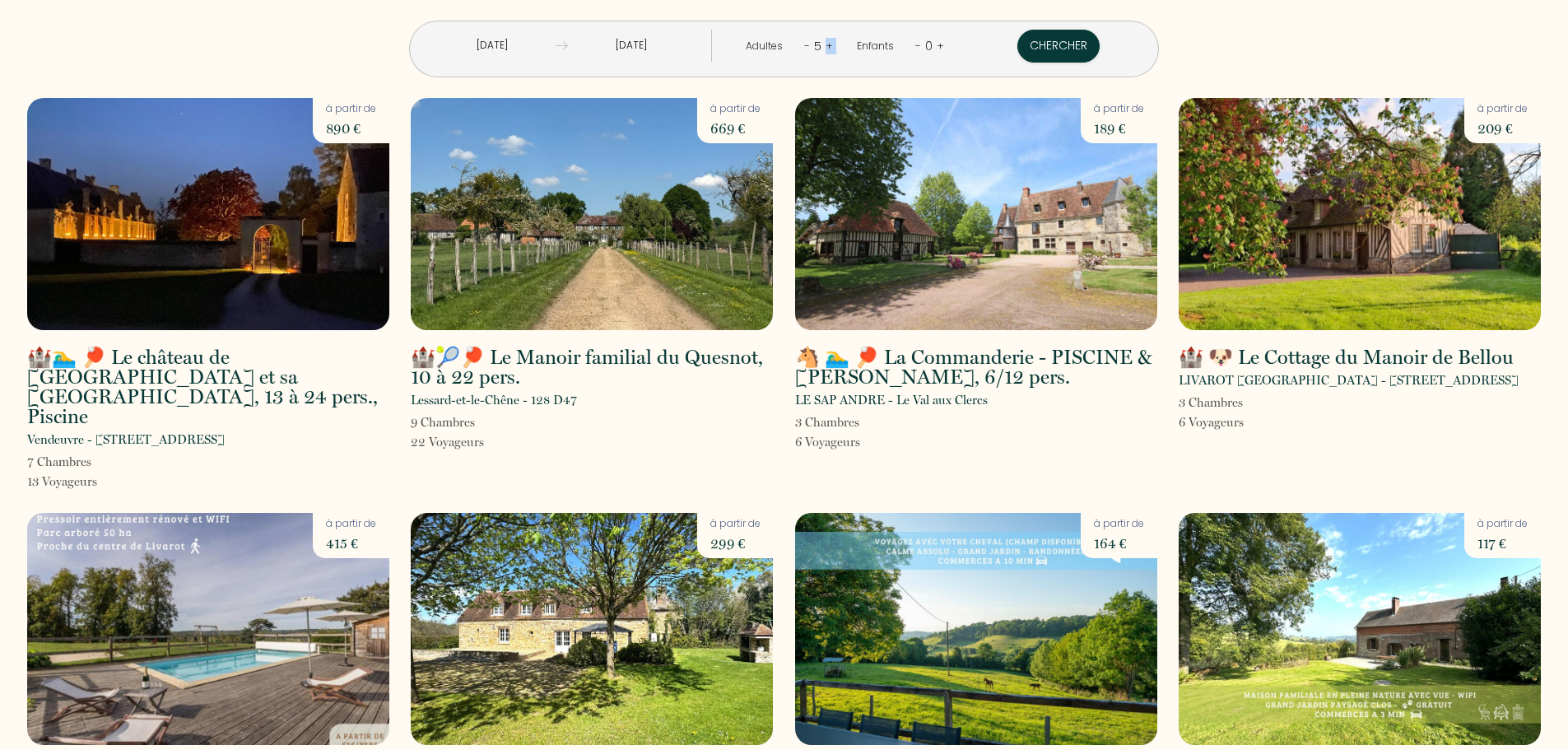
click at [826, 46] on link "+" at bounding box center [830, 46] width 8 height 16
click at [825, 46] on link "+" at bounding box center [829, 46] width 8 height 16
click at [826, 46] on link "+" at bounding box center [830, 46] width 8 height 16
click at [827, 46] on link "+" at bounding box center [831, 46] width 8 height 16
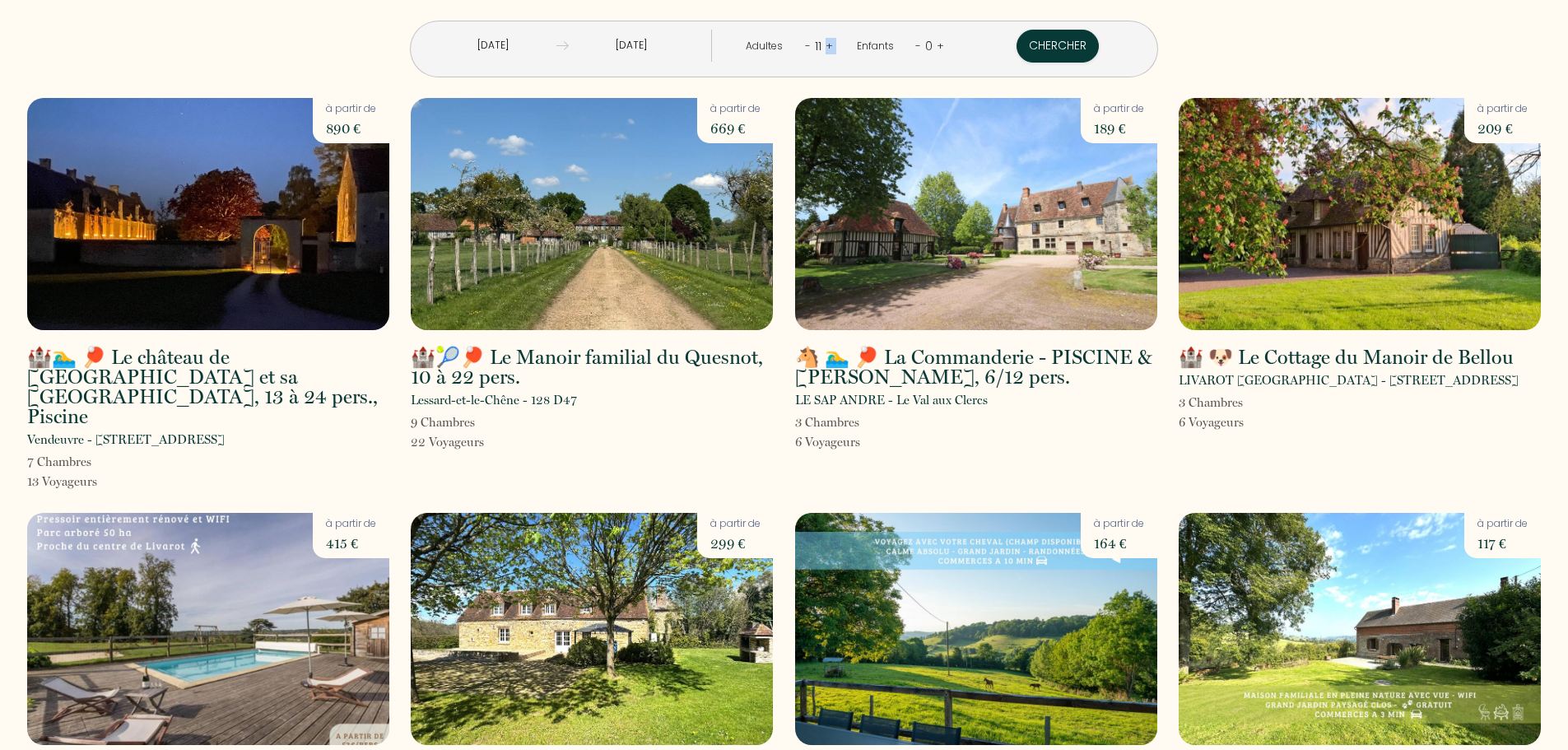
click at [826, 46] on link "+" at bounding box center [830, 46] width 8 height 16
click at [827, 46] on link "+" at bounding box center [831, 46] width 8 height 16
click at [1018, 49] on button "Chercher" at bounding box center [1059, 46] width 82 height 33
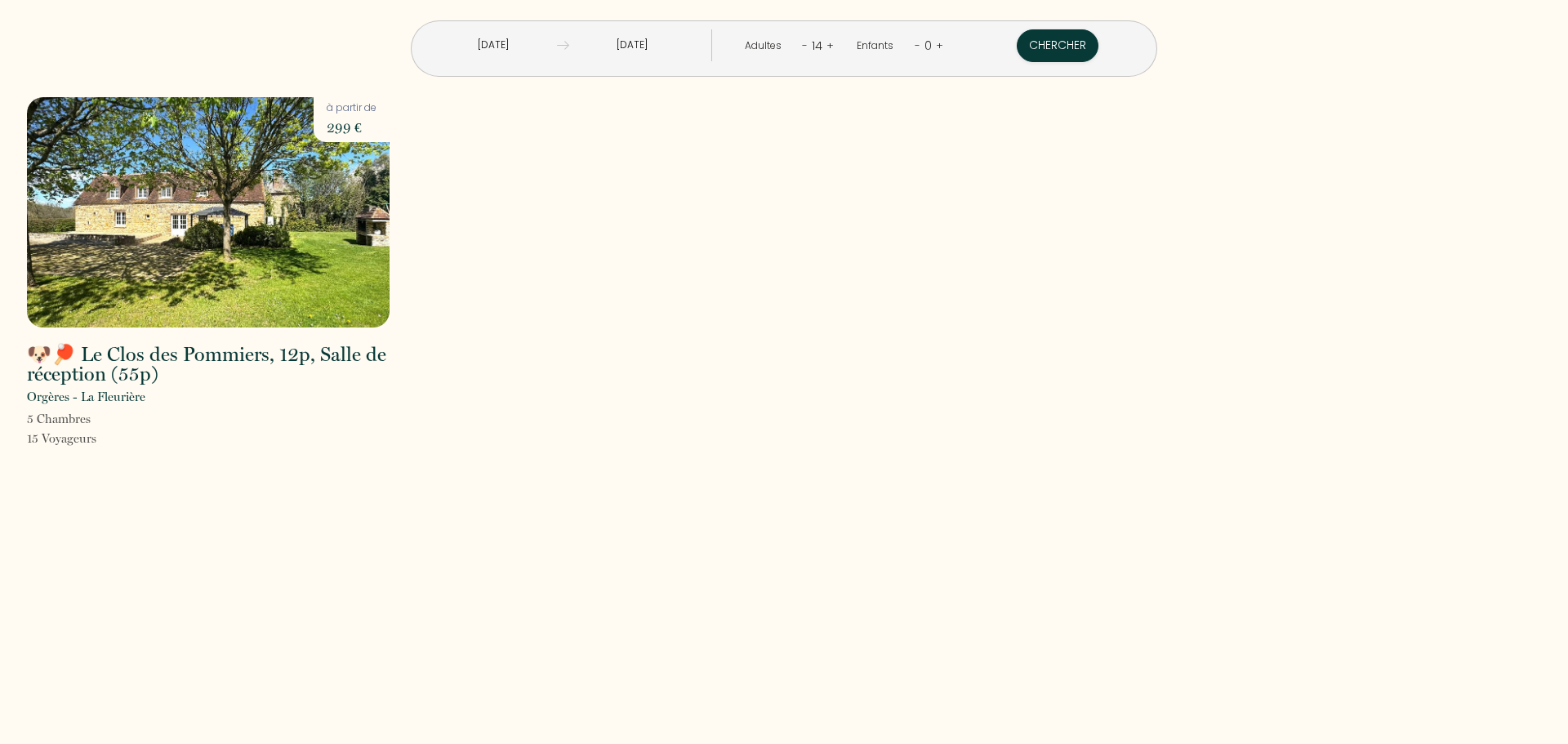
click at [802, 44] on link "-" at bounding box center [805, 45] width 6 height 15
click at [1016, 49] on button "Chercher" at bounding box center [1056, 45] width 81 height 33
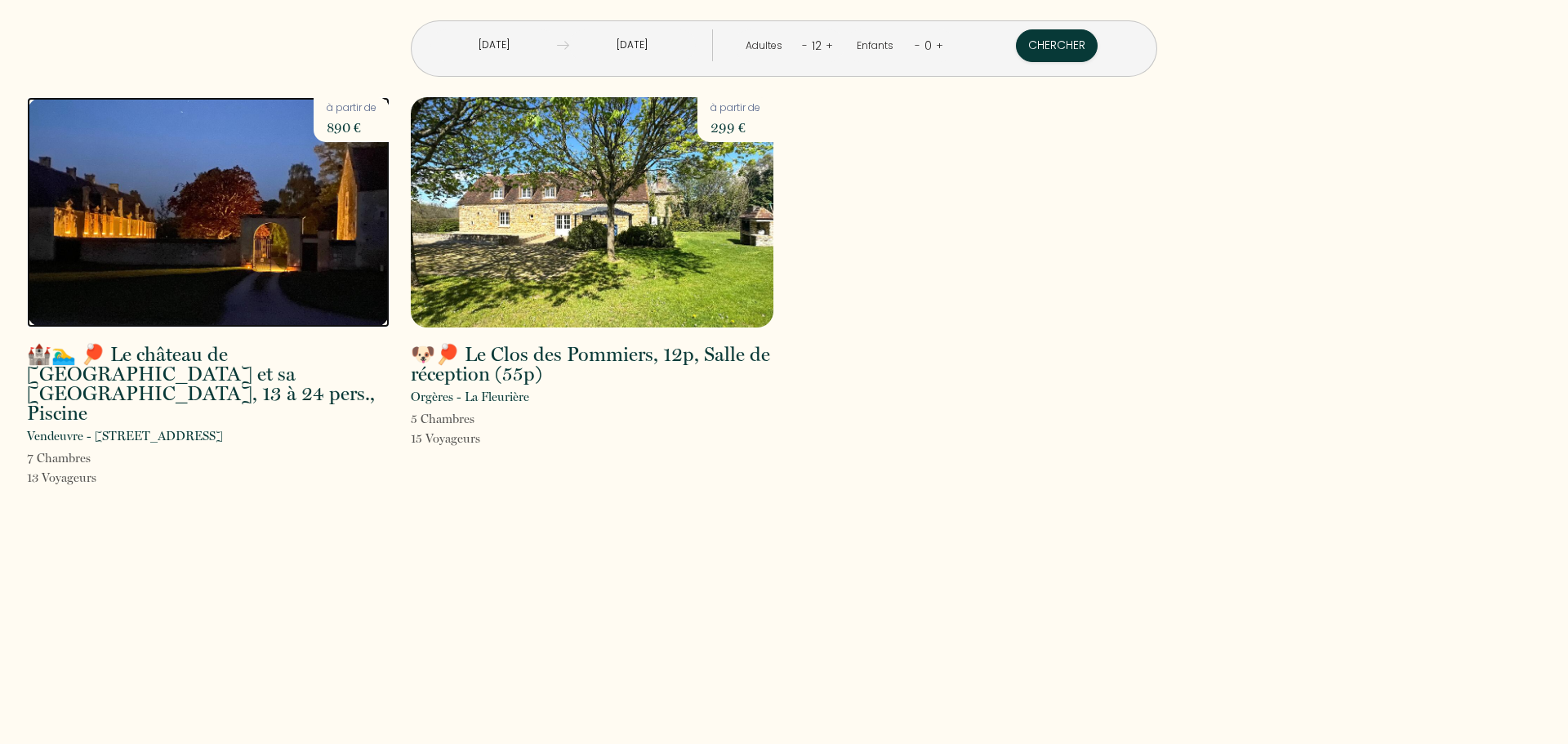
click at [177, 216] on img at bounding box center [208, 212] width 363 height 230
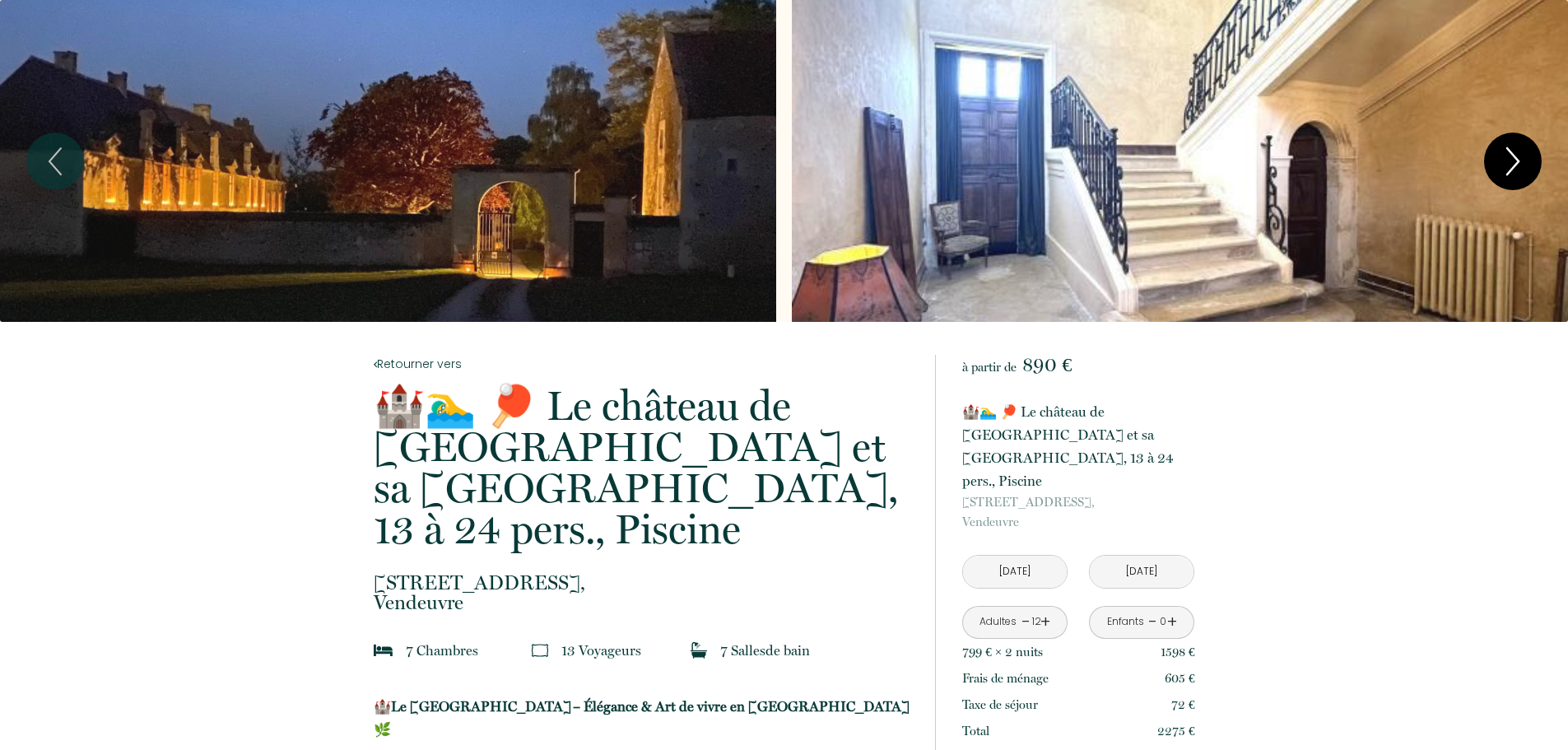
click at [1515, 159] on icon "Next" at bounding box center [1512, 161] width 34 height 50
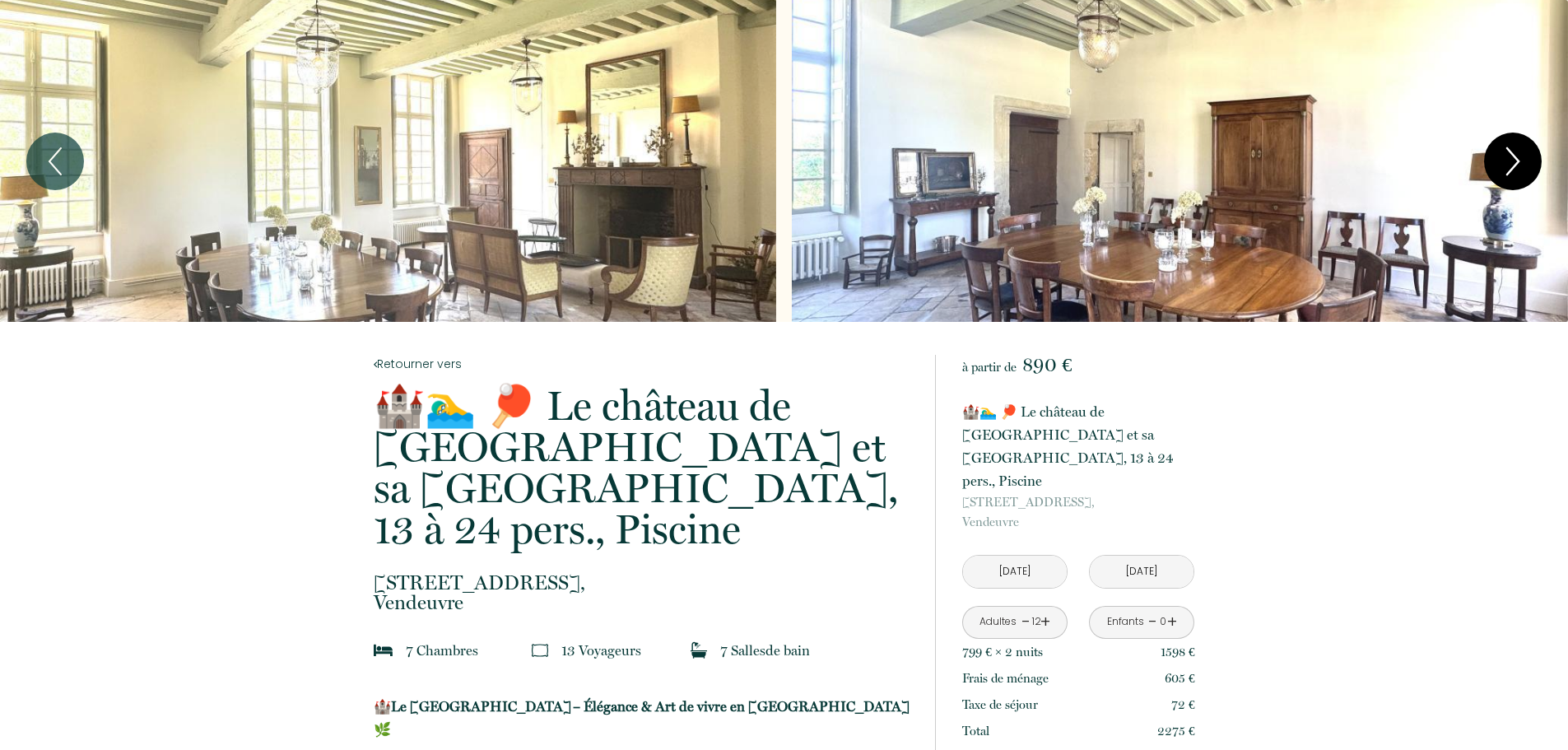
click at [1515, 161] on icon "Next" at bounding box center [1512, 161] width 34 height 50
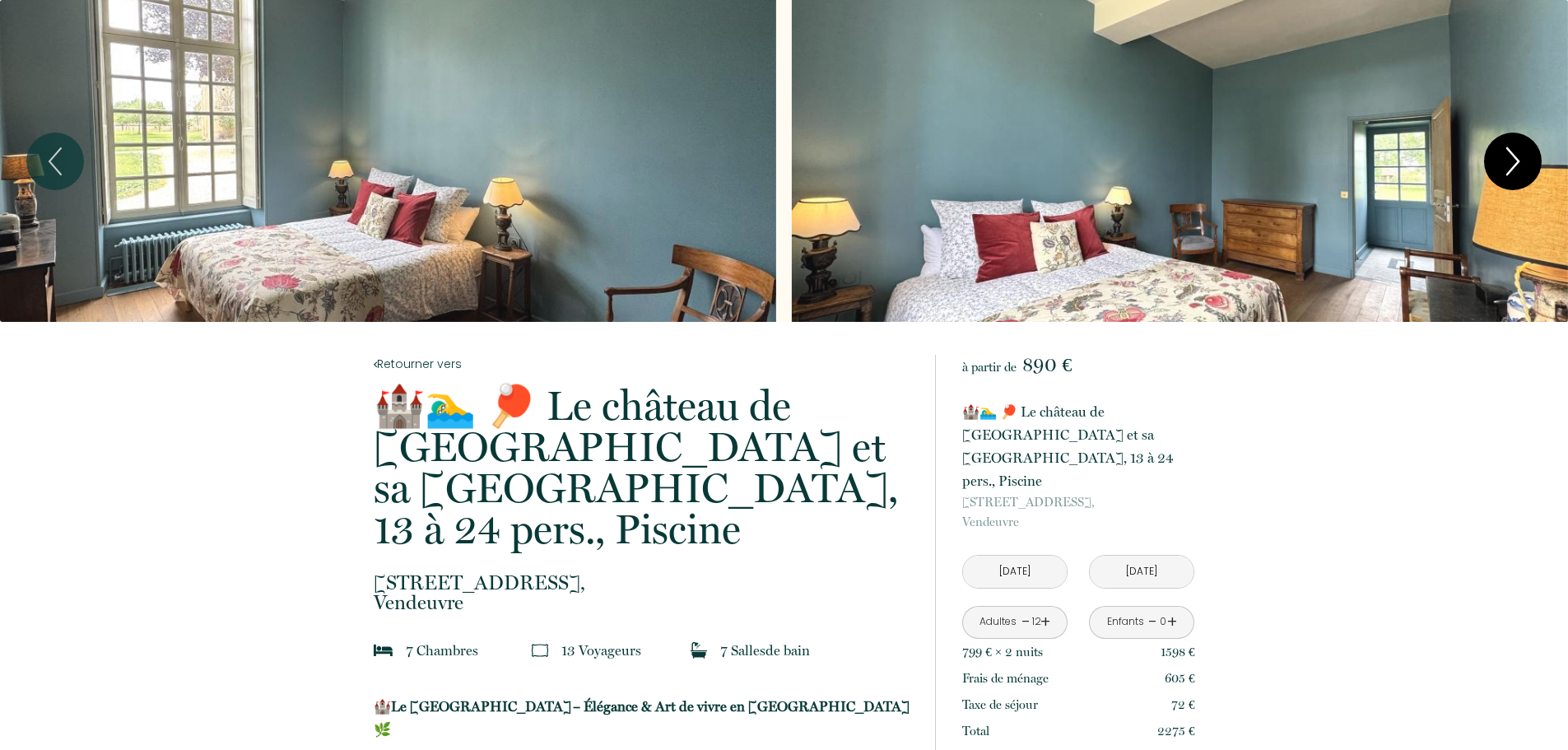
click at [1515, 161] on icon "Next" at bounding box center [1512, 161] width 34 height 50
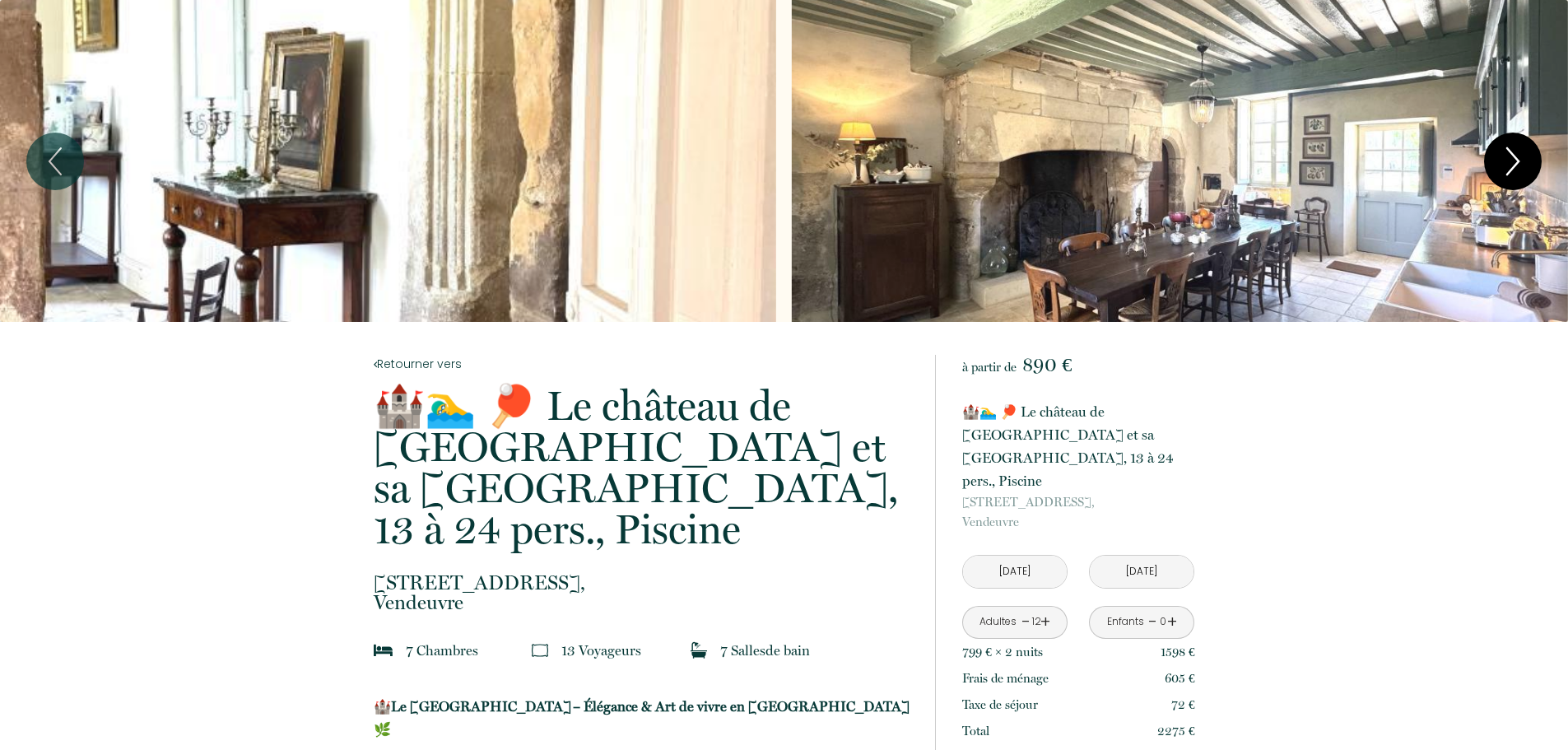
click at [1515, 161] on icon "Next" at bounding box center [1512, 161] width 34 height 50
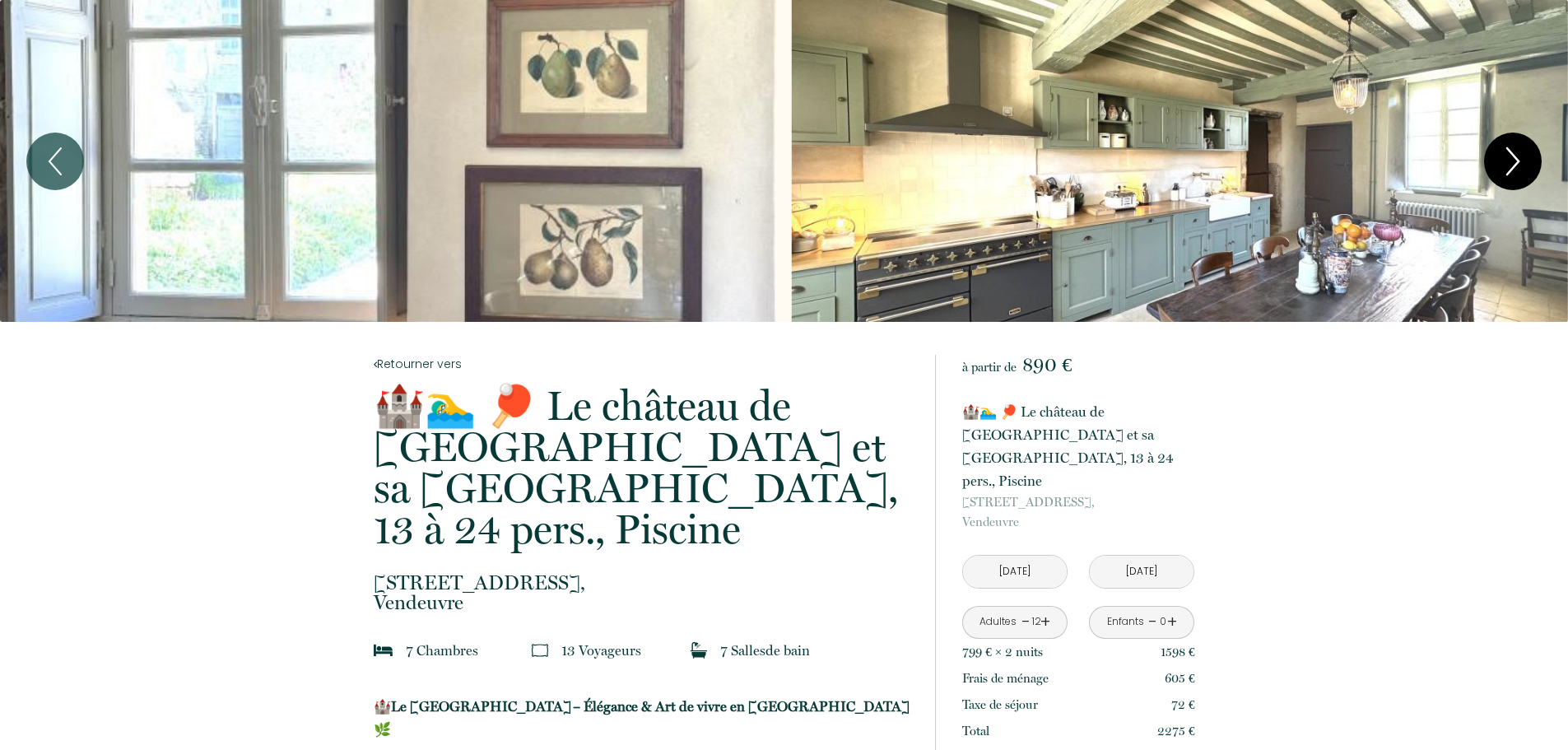
click at [1515, 161] on icon "Next" at bounding box center [1512, 161] width 34 height 50
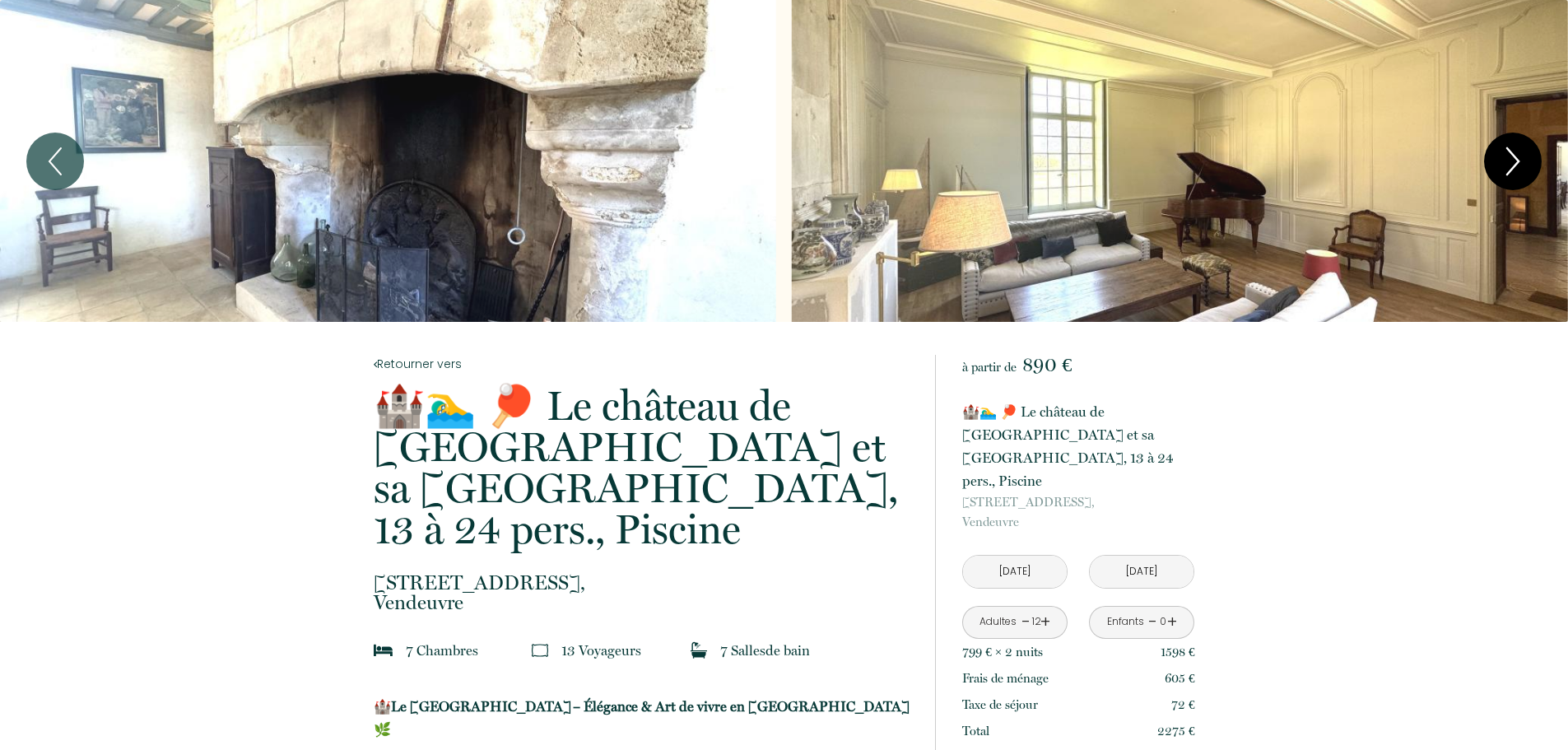
click at [1515, 161] on icon "Next" at bounding box center [1512, 161] width 34 height 50
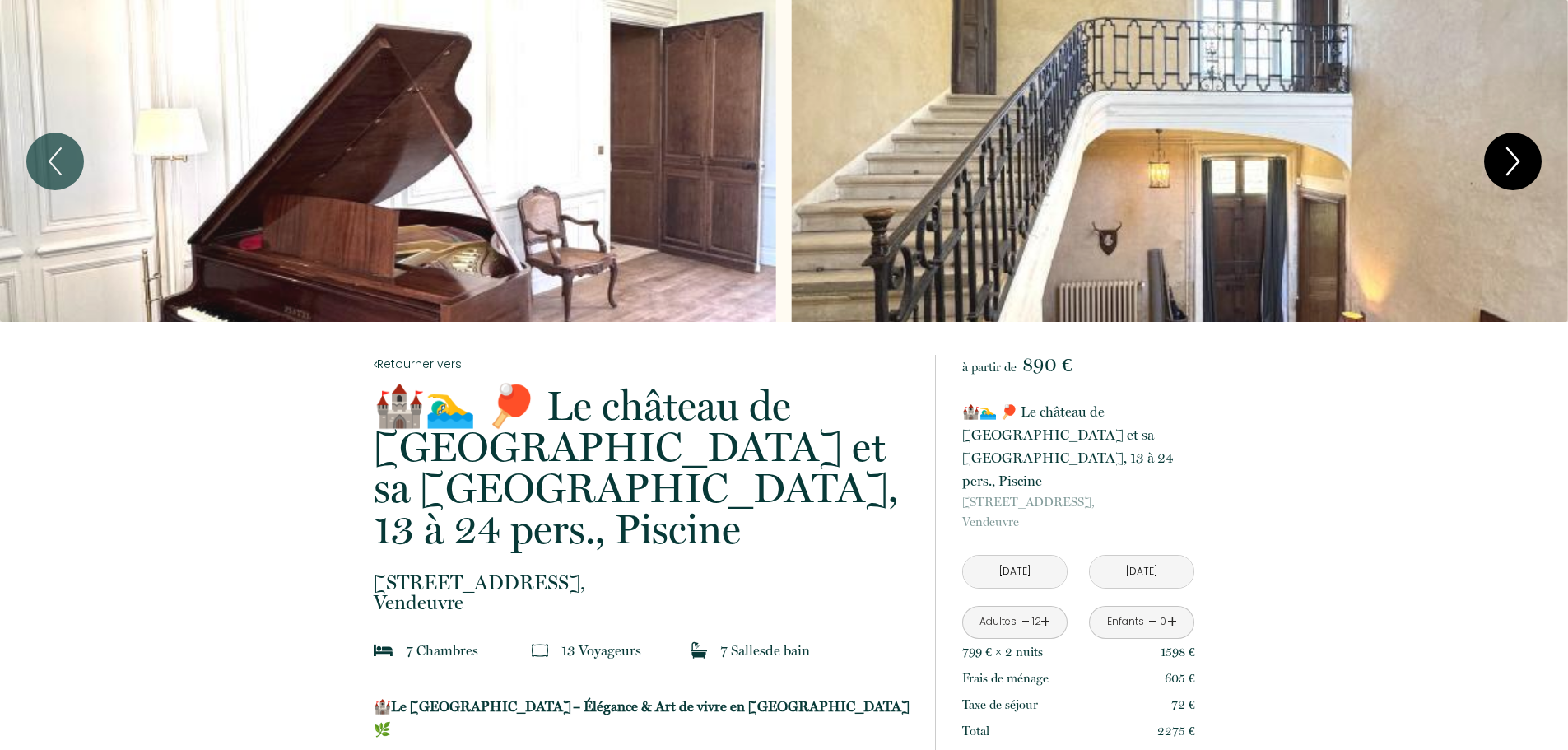
click at [1515, 161] on icon "Next" at bounding box center [1512, 161] width 34 height 50
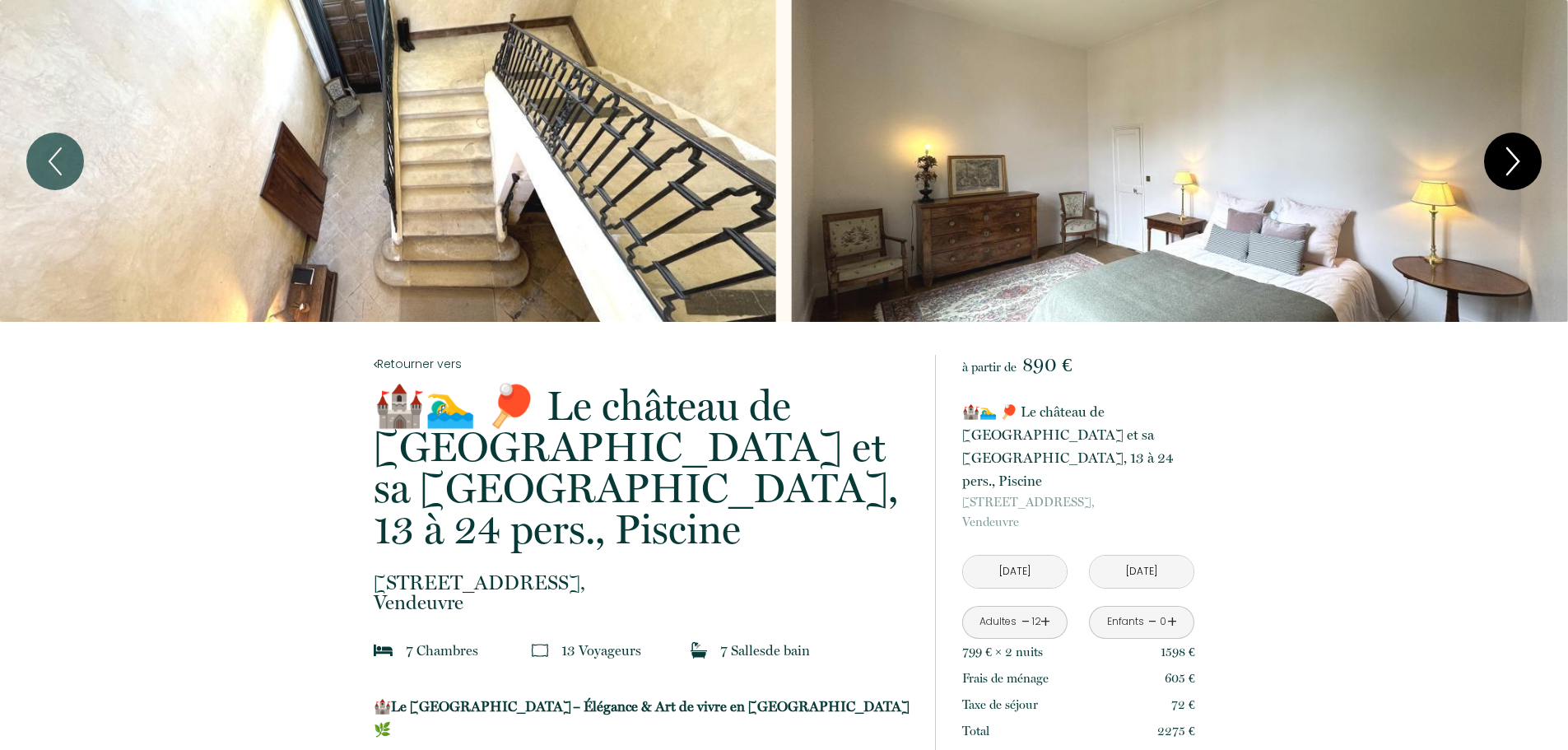
click at [1515, 161] on icon "Next" at bounding box center [1512, 161] width 34 height 50
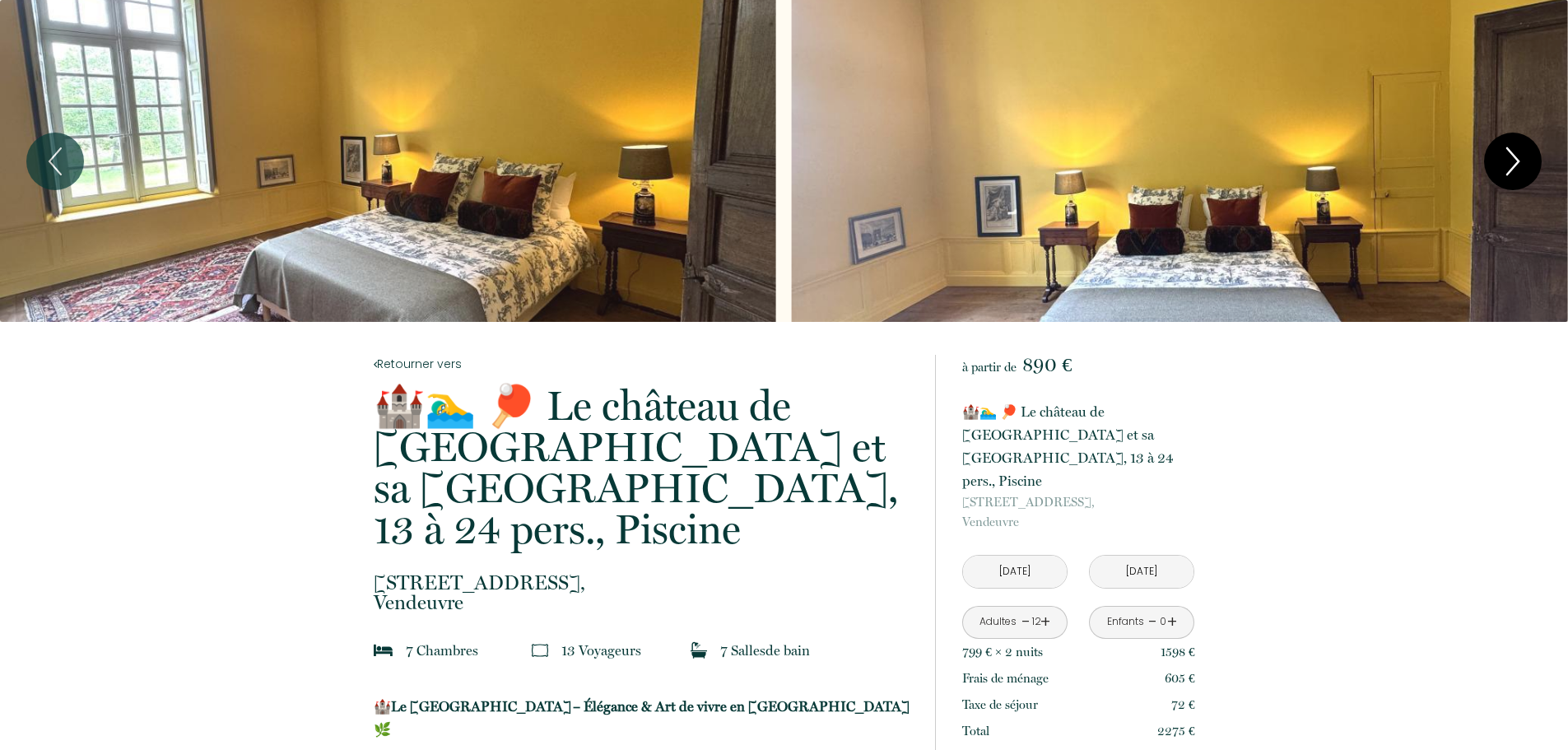
click at [1515, 161] on icon "Next" at bounding box center [1512, 161] width 34 height 50
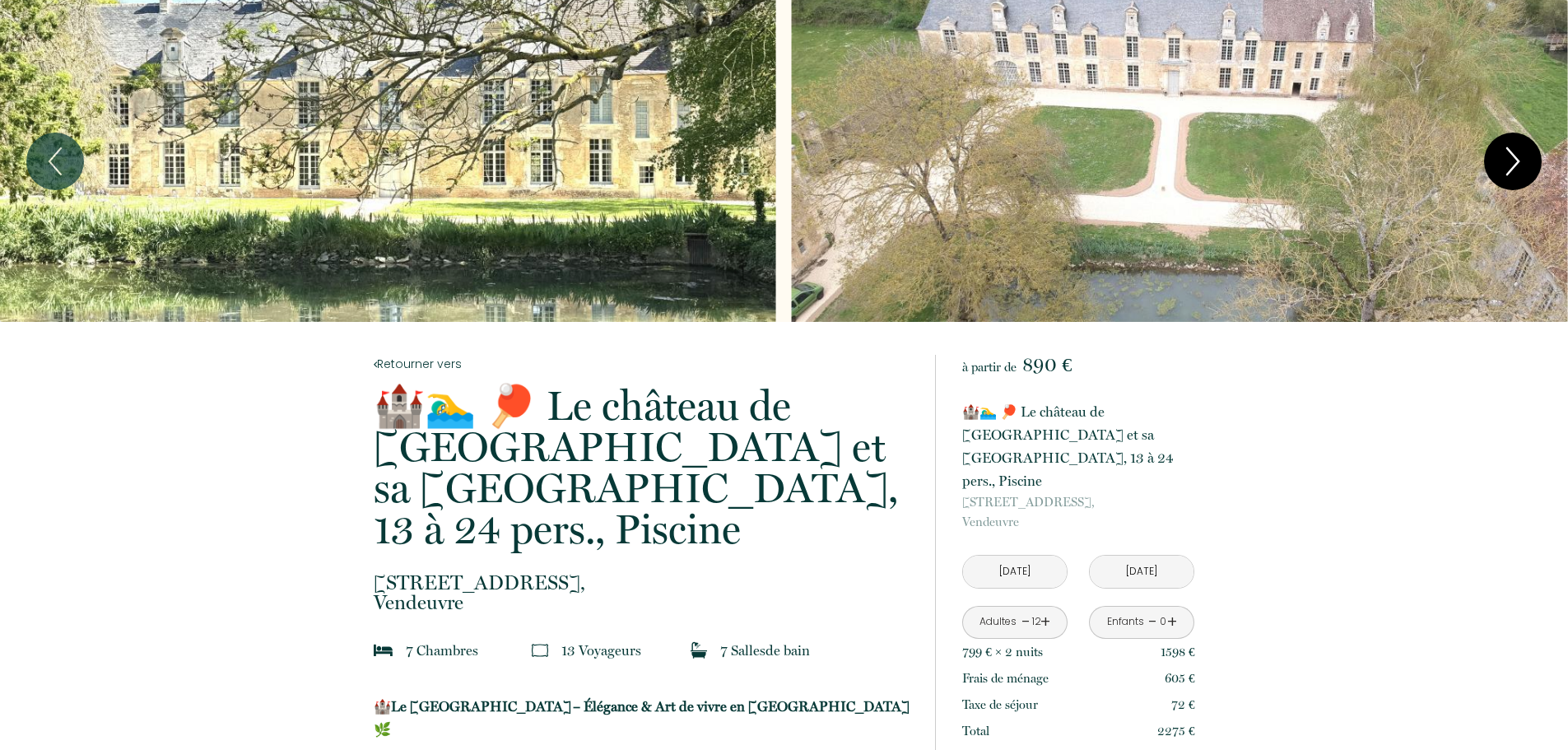
click at [1515, 161] on icon "Next" at bounding box center [1512, 161] width 34 height 50
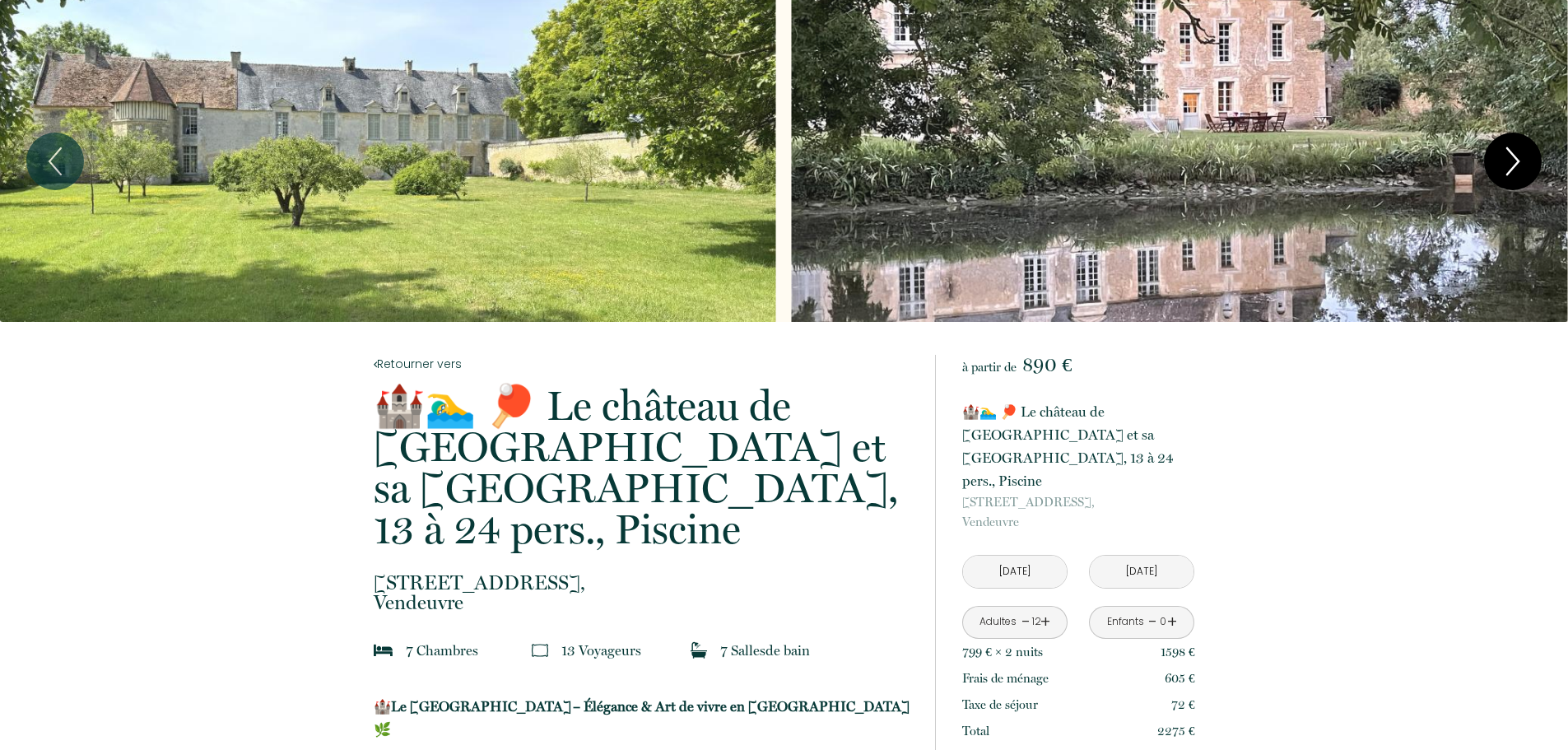
click at [1515, 161] on icon "Next" at bounding box center [1512, 161] width 34 height 50
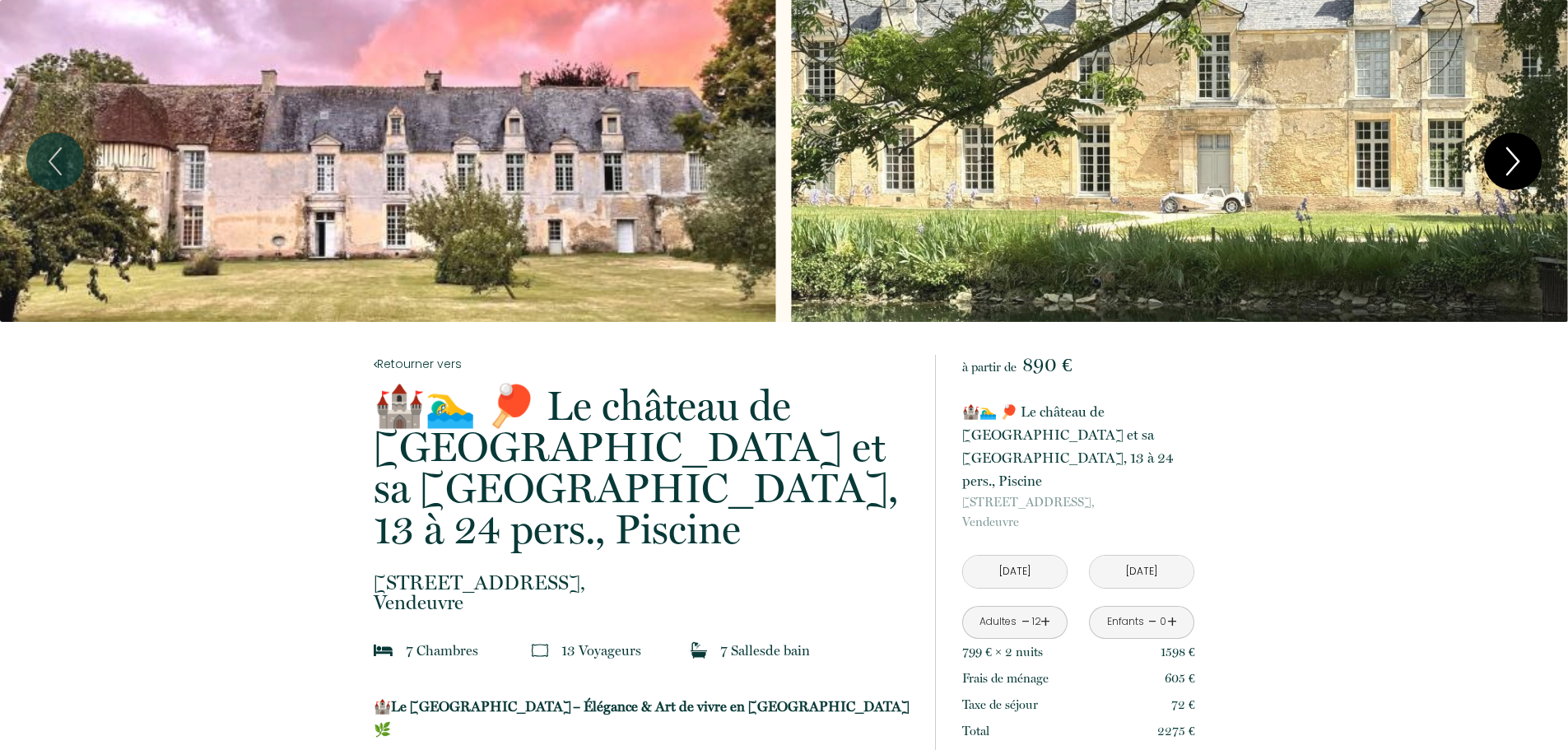
click at [1515, 161] on icon "Next" at bounding box center [1512, 161] width 34 height 50
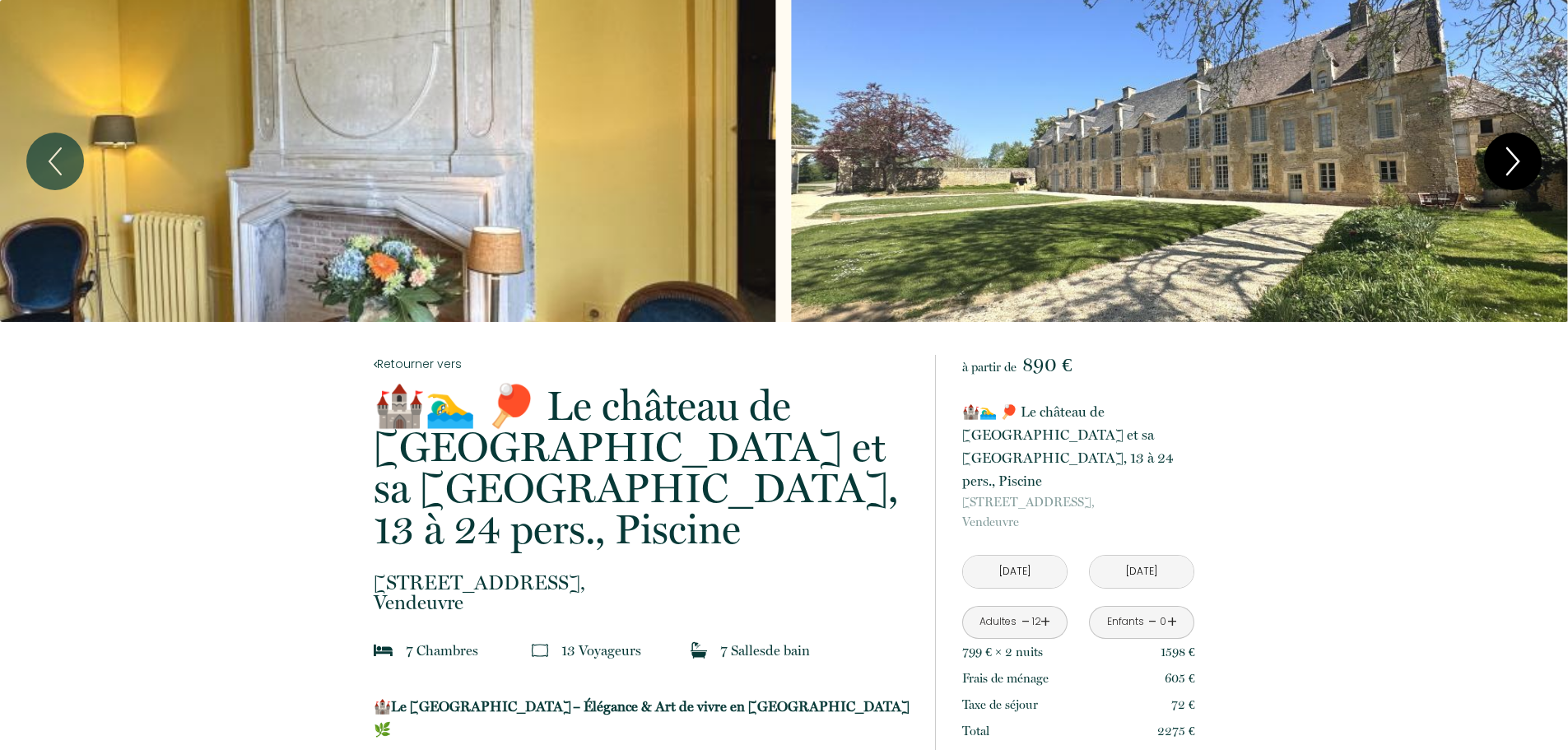
click at [1515, 161] on icon "Next" at bounding box center [1512, 161] width 34 height 50
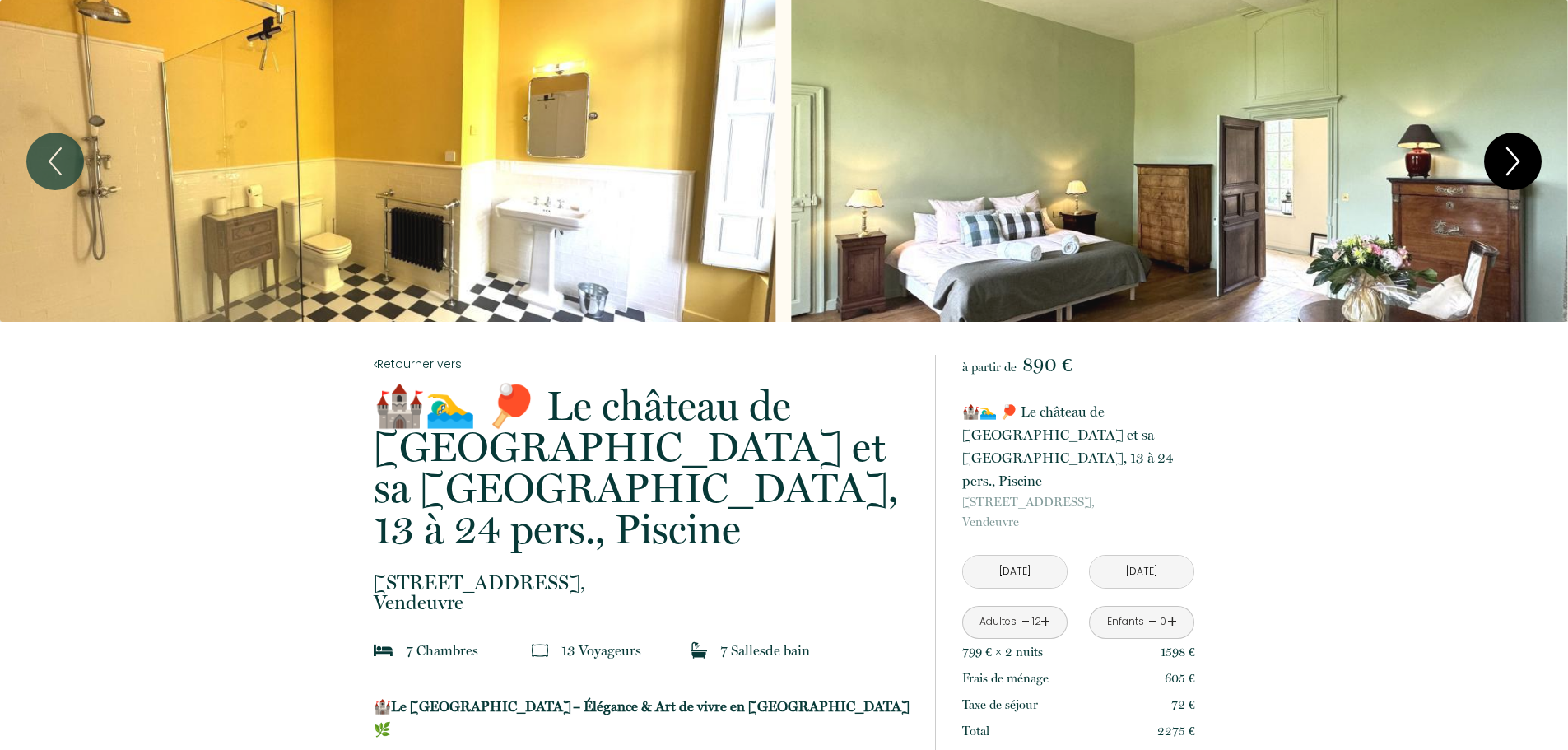
click at [1515, 161] on icon "Next" at bounding box center [1512, 161] width 34 height 50
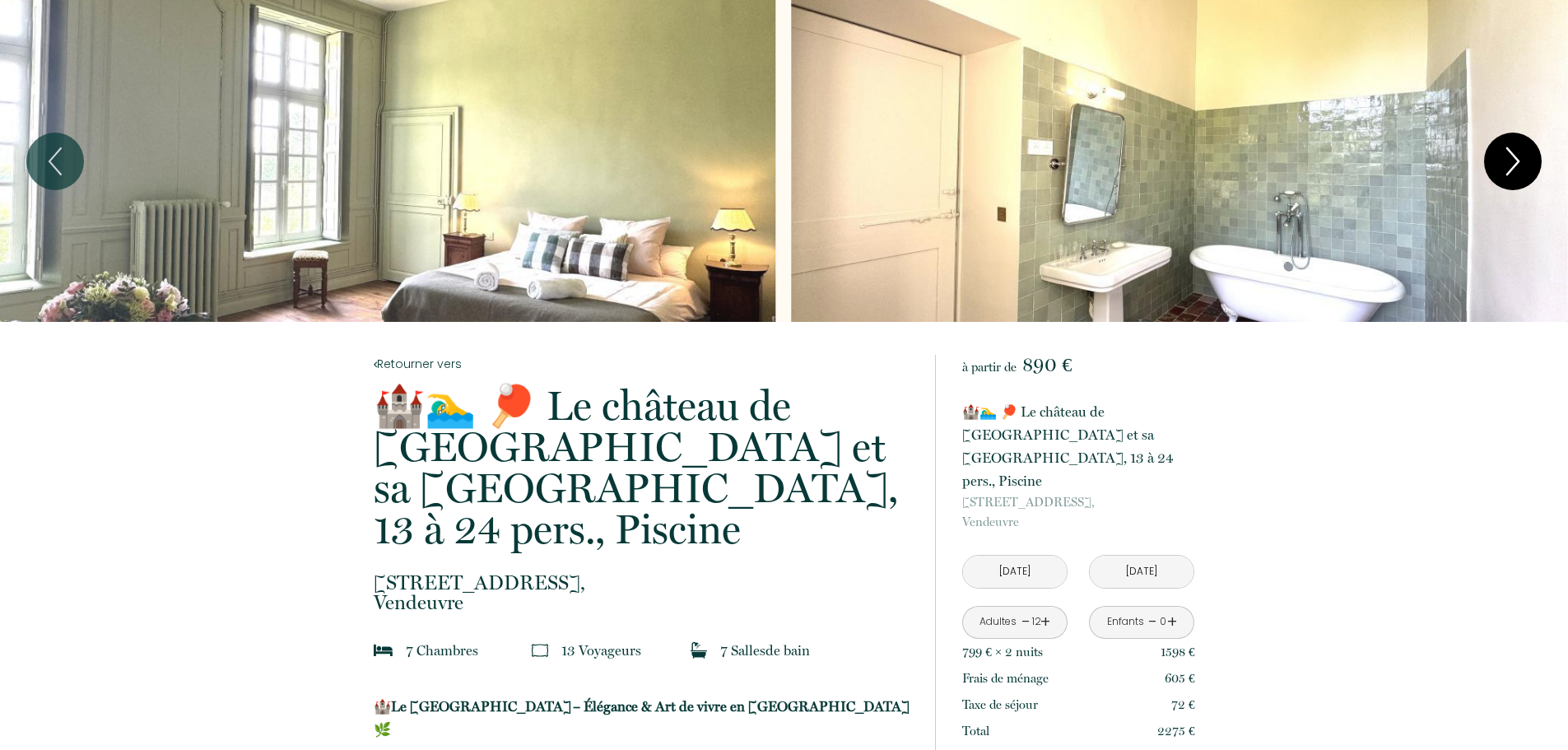
click at [1515, 162] on icon "Next" at bounding box center [1512, 161] width 34 height 50
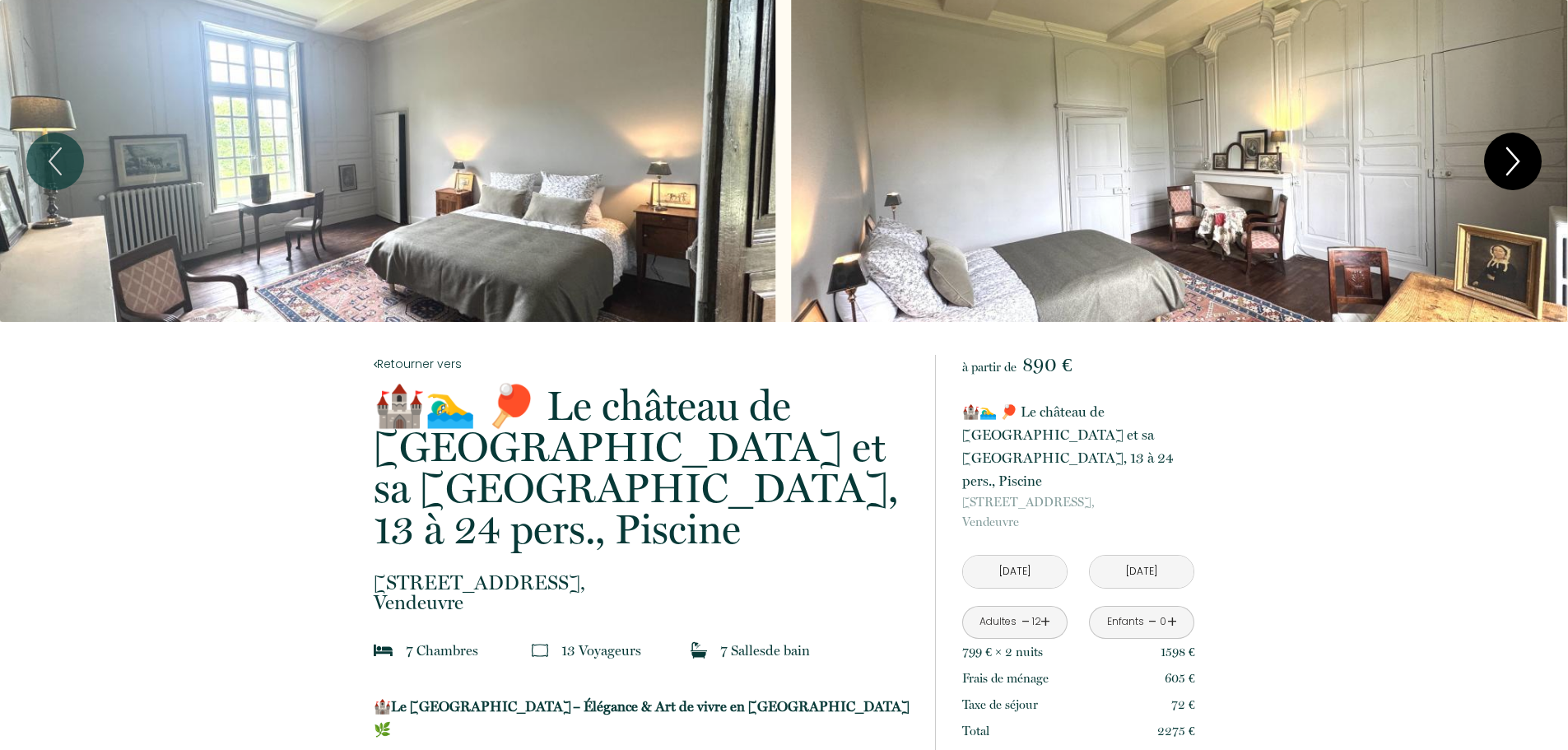
click at [1515, 162] on icon "Next" at bounding box center [1512, 161] width 34 height 50
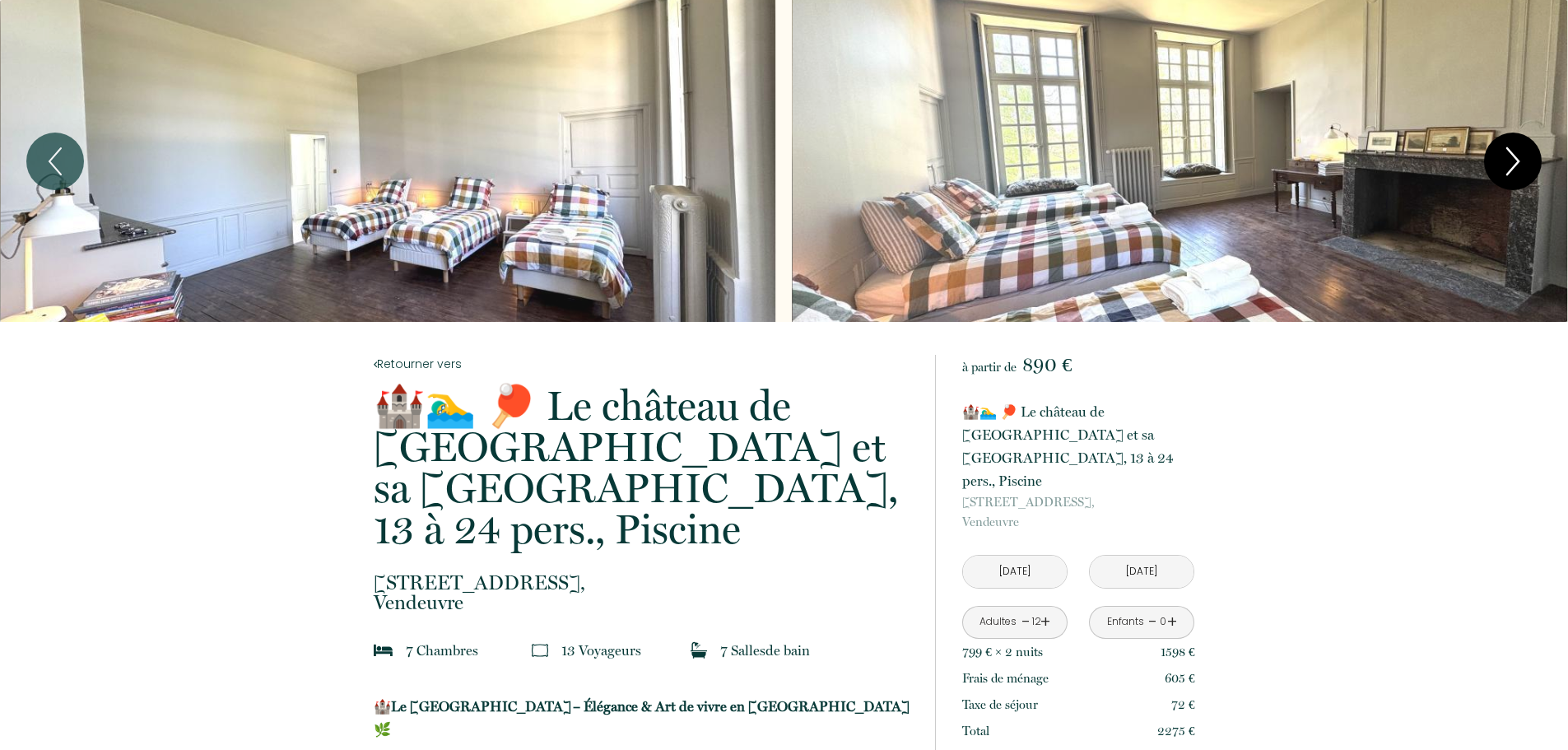
click at [1515, 162] on icon "Next" at bounding box center [1512, 161] width 34 height 50
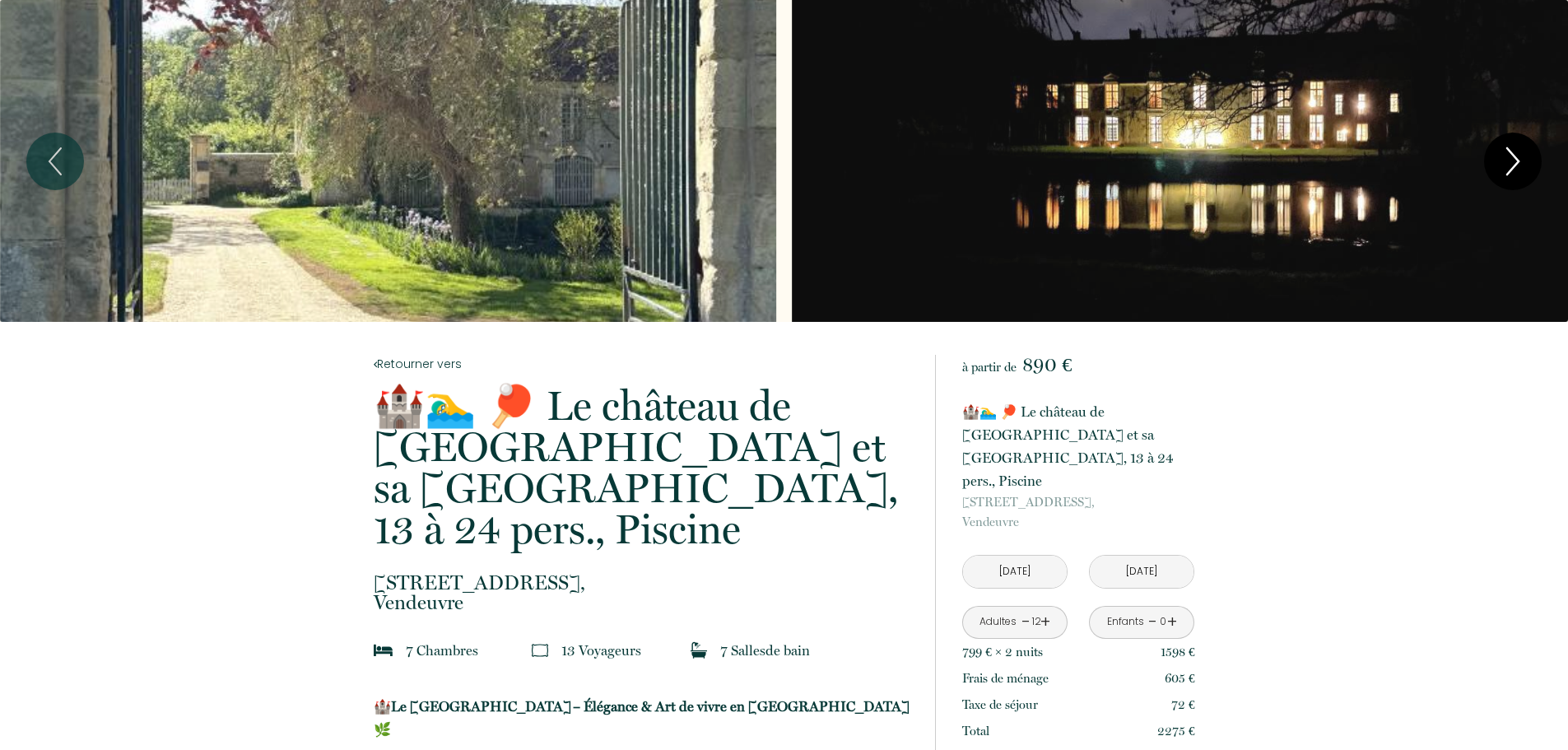
click at [1515, 162] on icon "Next" at bounding box center [1512, 161] width 34 height 50
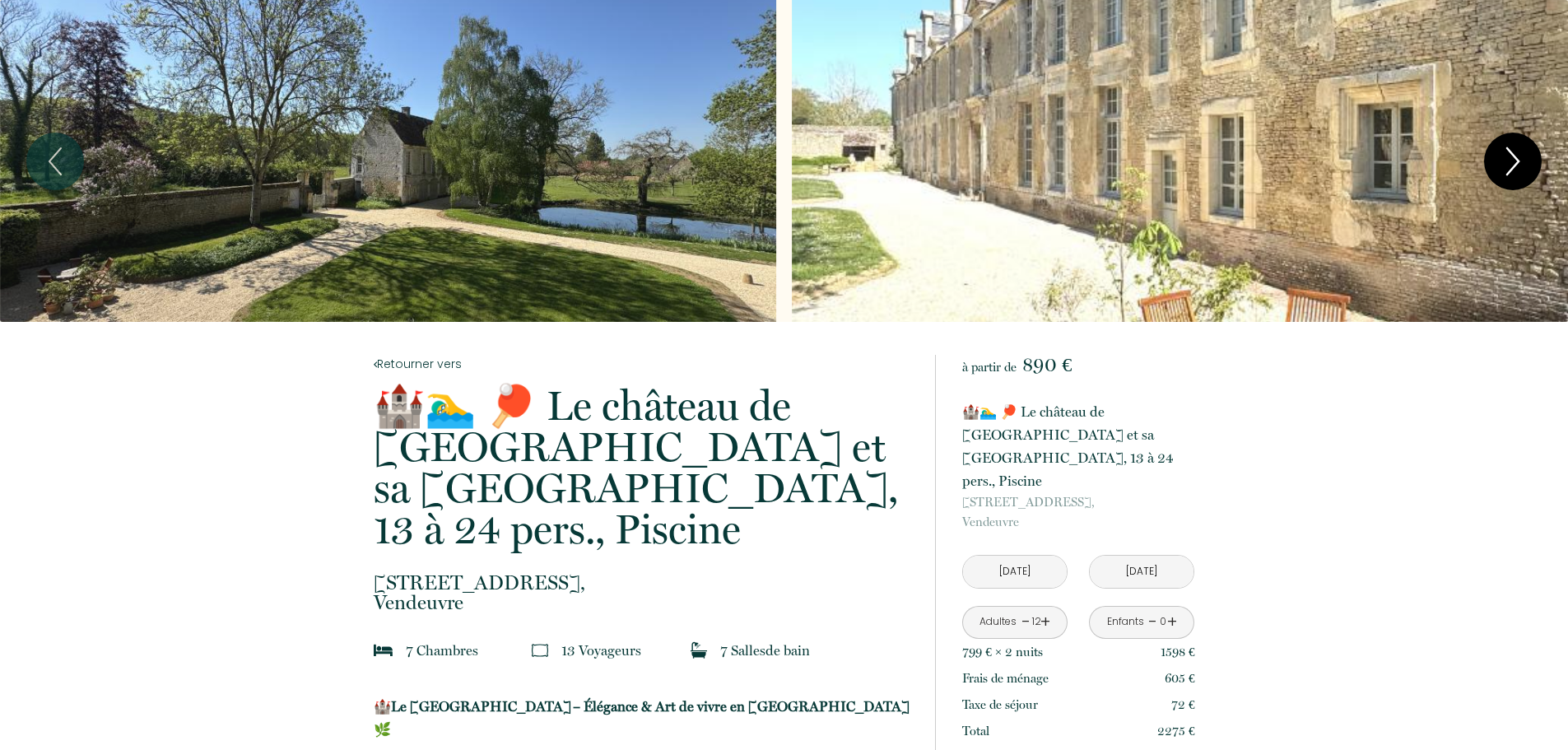
click at [1515, 162] on icon "Next" at bounding box center [1512, 161] width 34 height 50
